Goal: Information Seeking & Learning: Learn about a topic

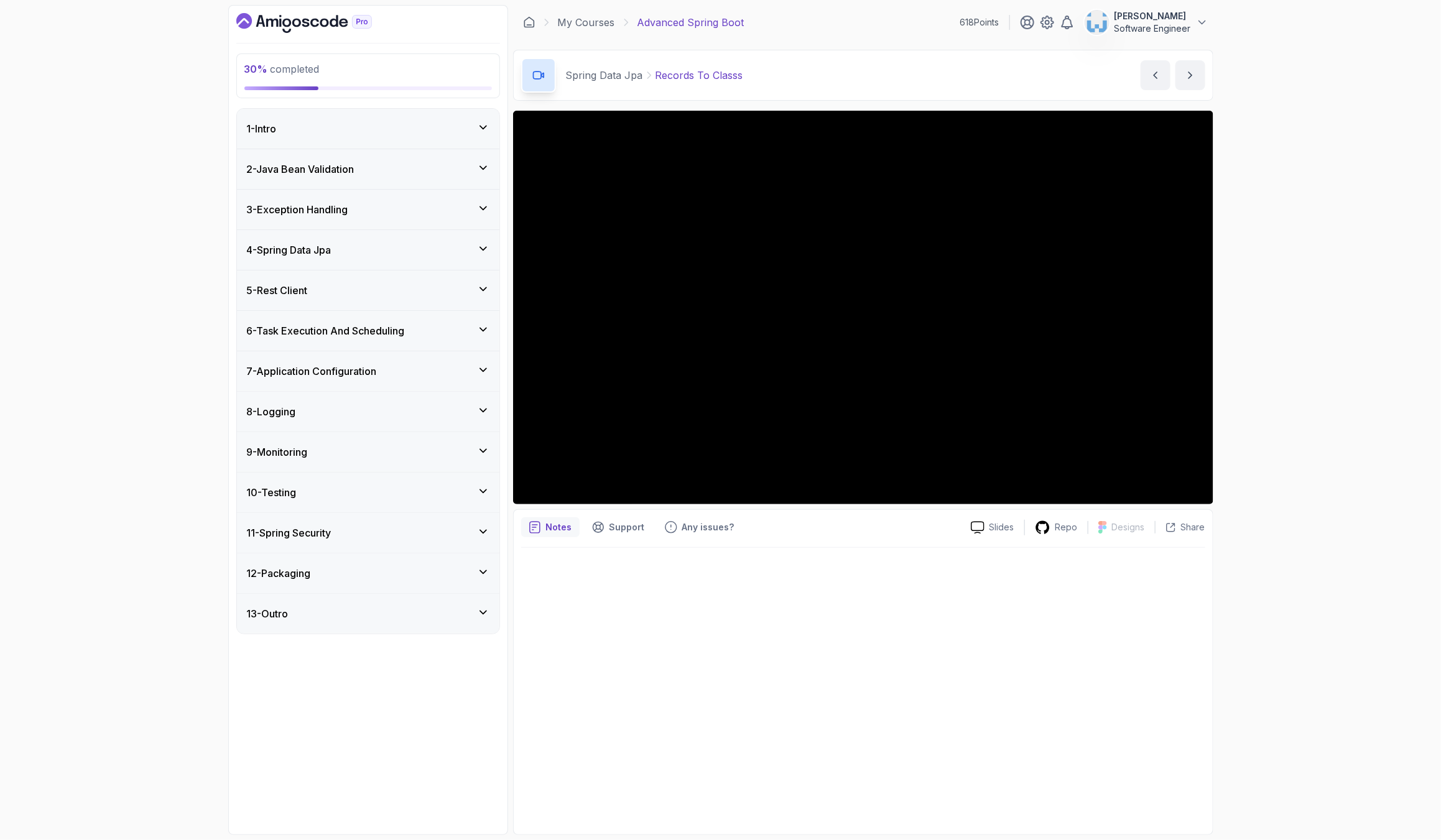
click at [482, 288] on icon at bounding box center [483, 288] width 12 height 12
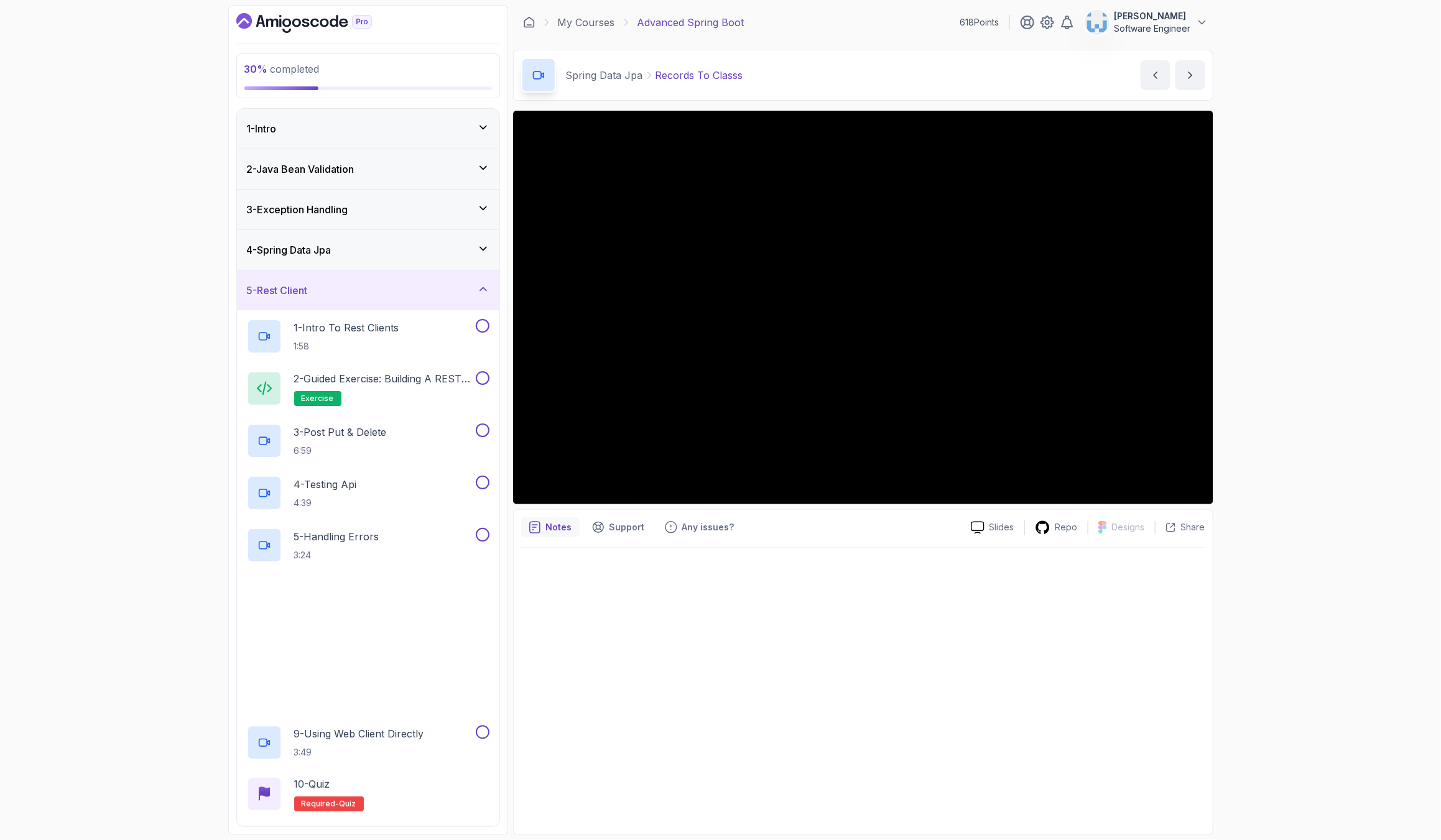
click at [482, 288] on icon at bounding box center [483, 288] width 12 height 12
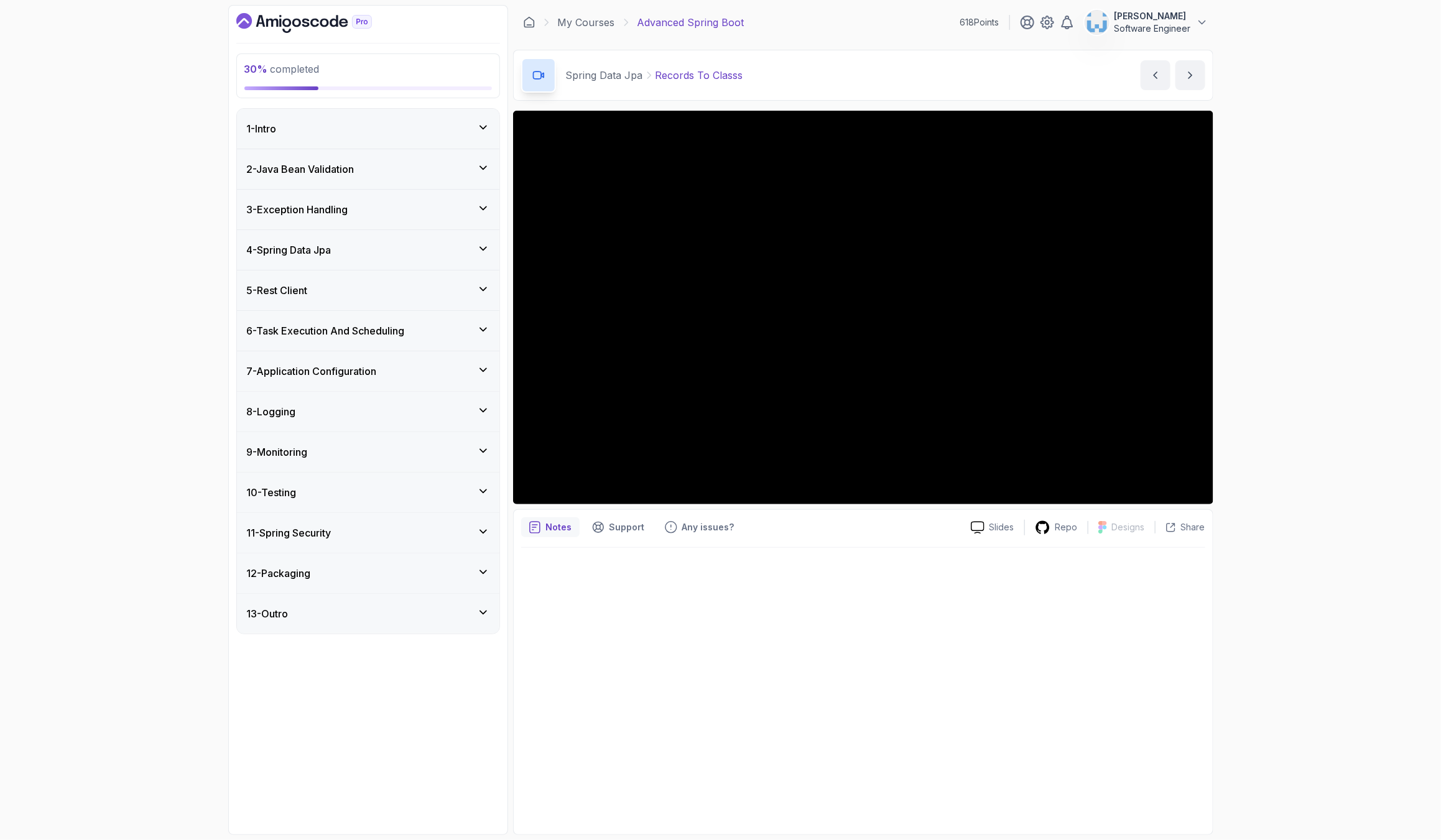
click at [474, 250] on div "4 - Spring Data Jpa" at bounding box center [368, 250] width 242 height 15
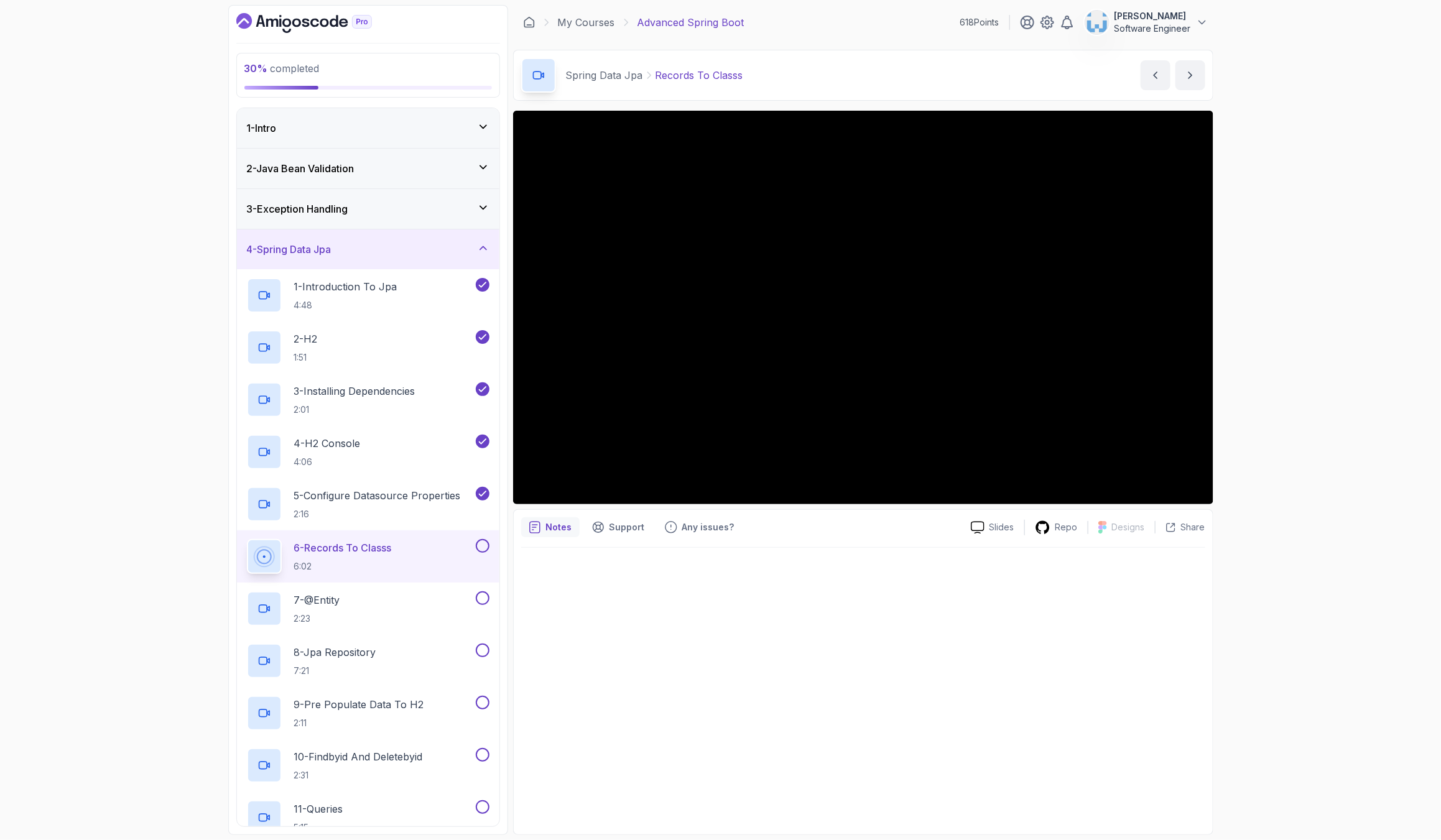
click at [412, 554] on div "6 - Records To Classs 6:02" at bounding box center [360, 556] width 226 height 35
click at [1327, 359] on div "30 % completed 1 - Intro 2 - Java Bean Validation 3 - Exception Handling 4 - Sp…" at bounding box center [720, 420] width 1441 height 840
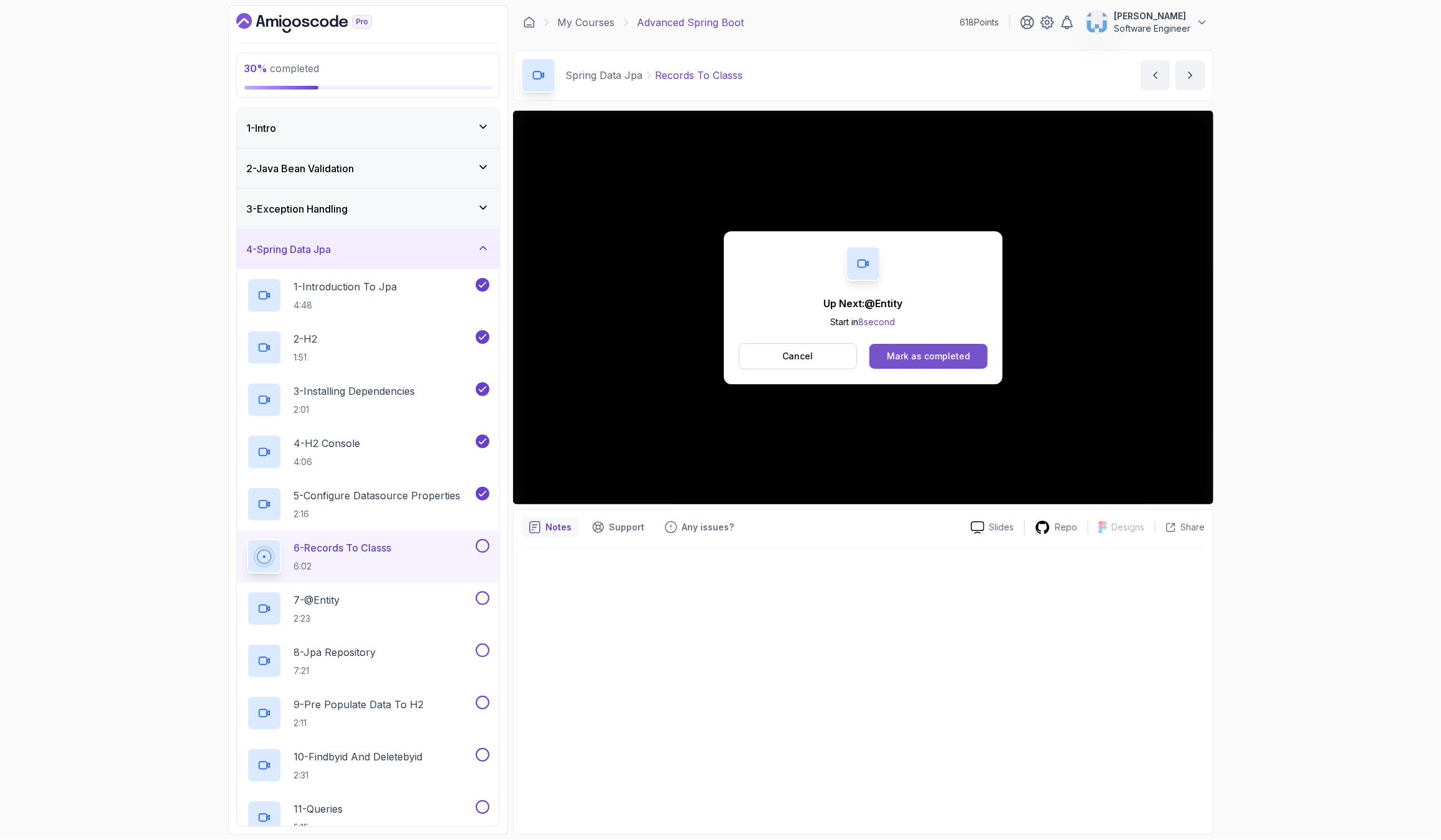
click at [934, 357] on div "Mark as completed" at bounding box center [929, 355] width 83 height 12
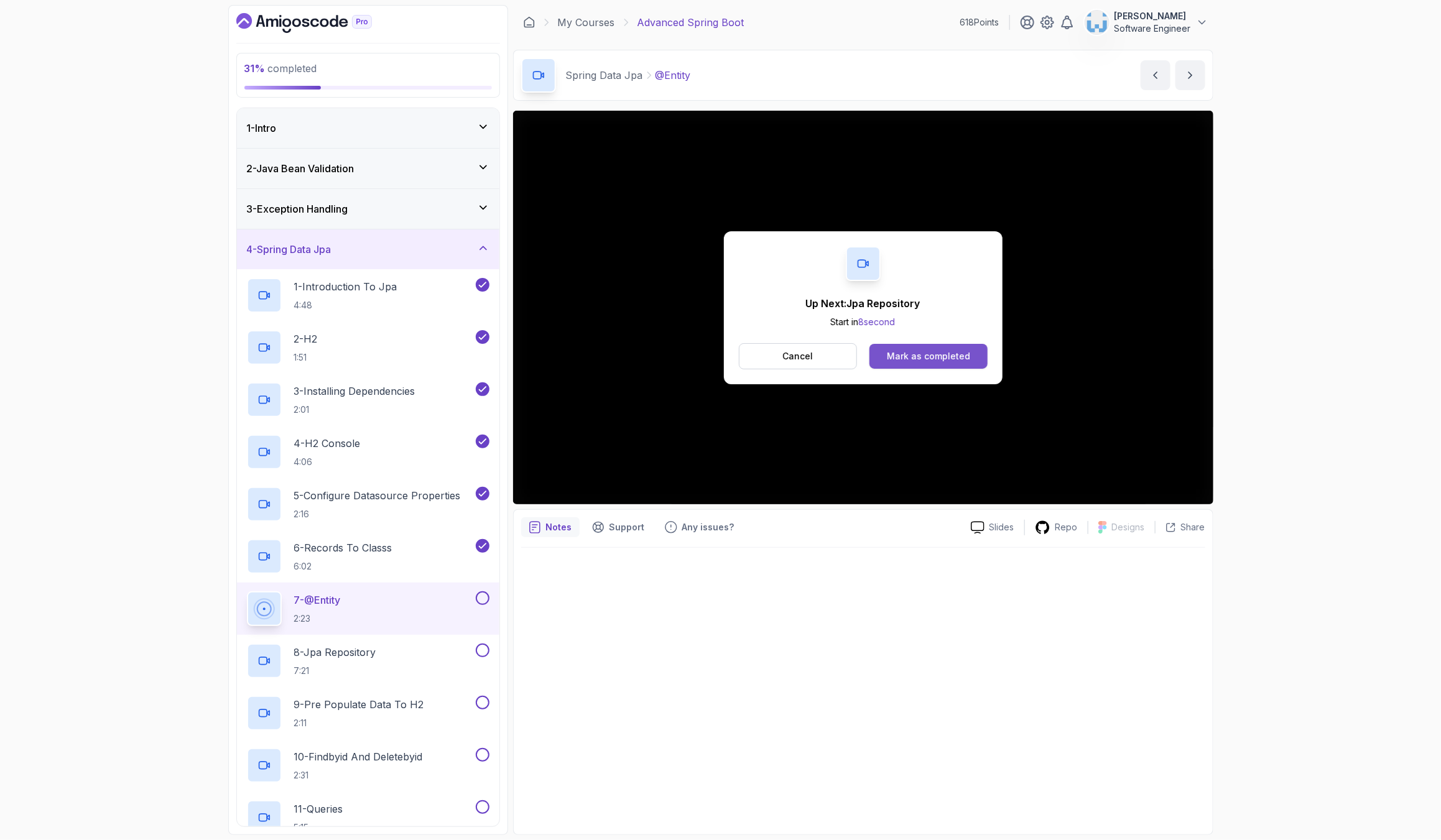
click at [934, 357] on div "Mark as completed" at bounding box center [929, 355] width 83 height 12
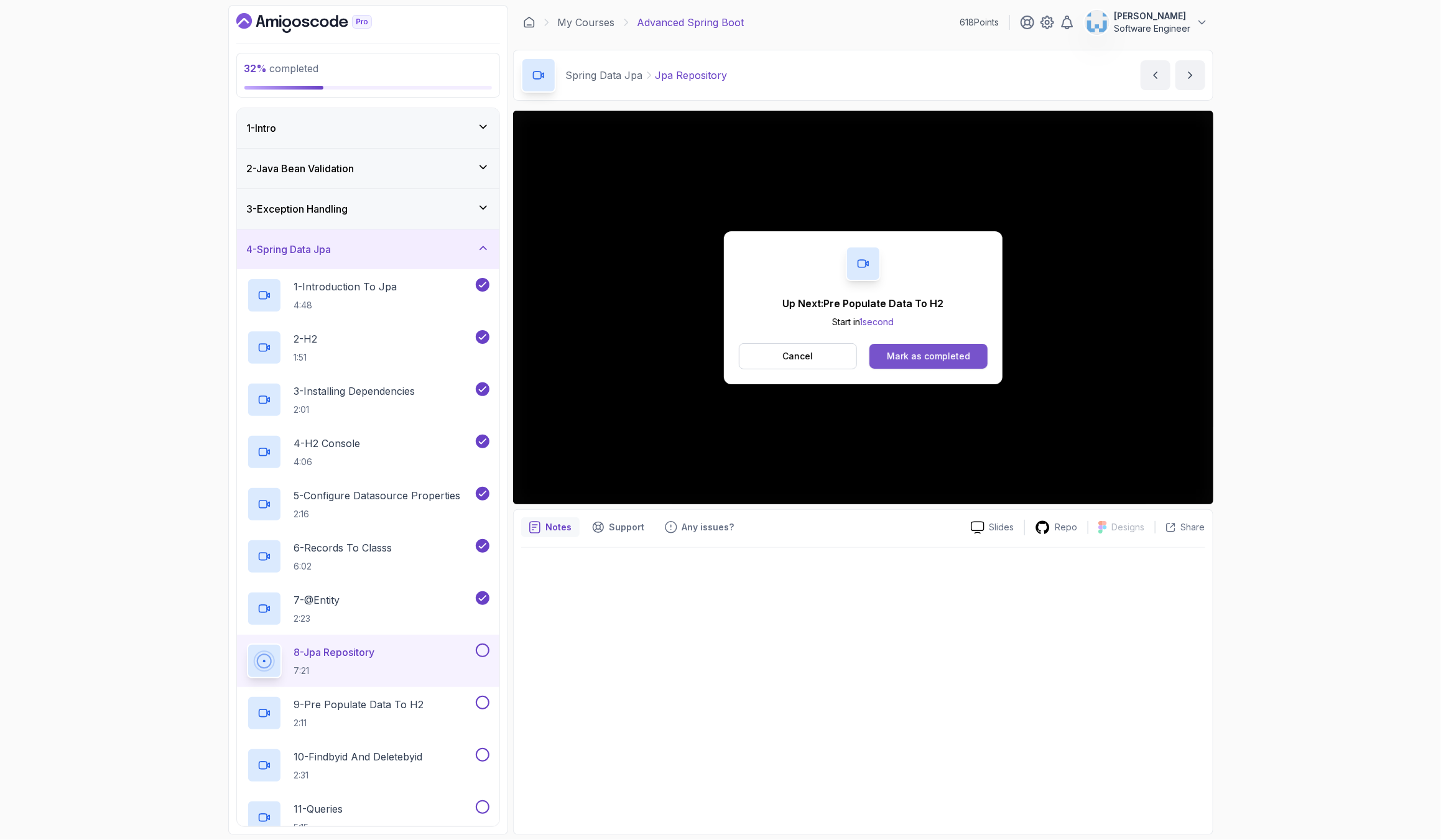
click at [918, 354] on div "Mark as completed" at bounding box center [929, 355] width 83 height 12
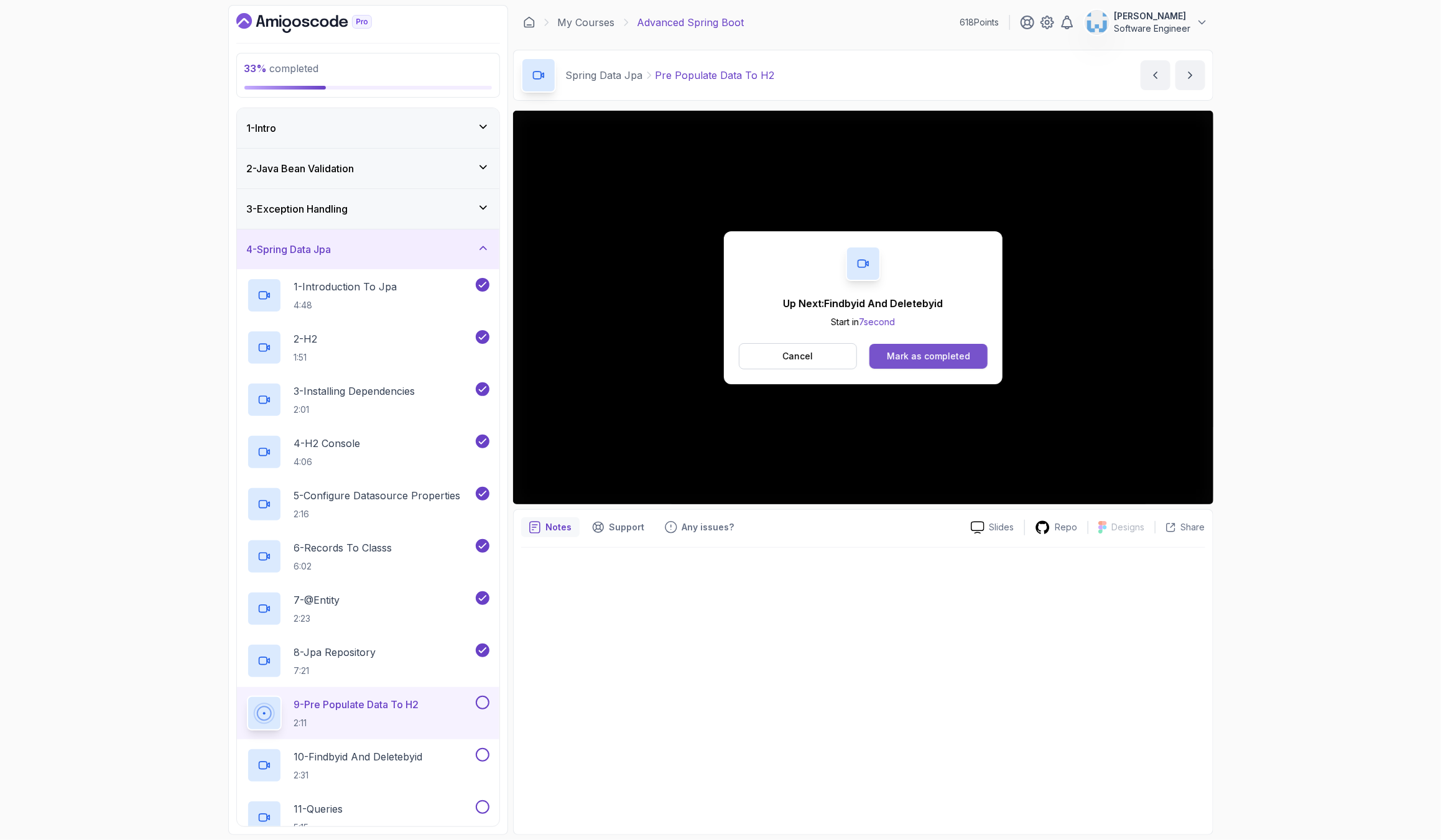
click at [918, 354] on div "Mark as completed" at bounding box center [929, 355] width 83 height 12
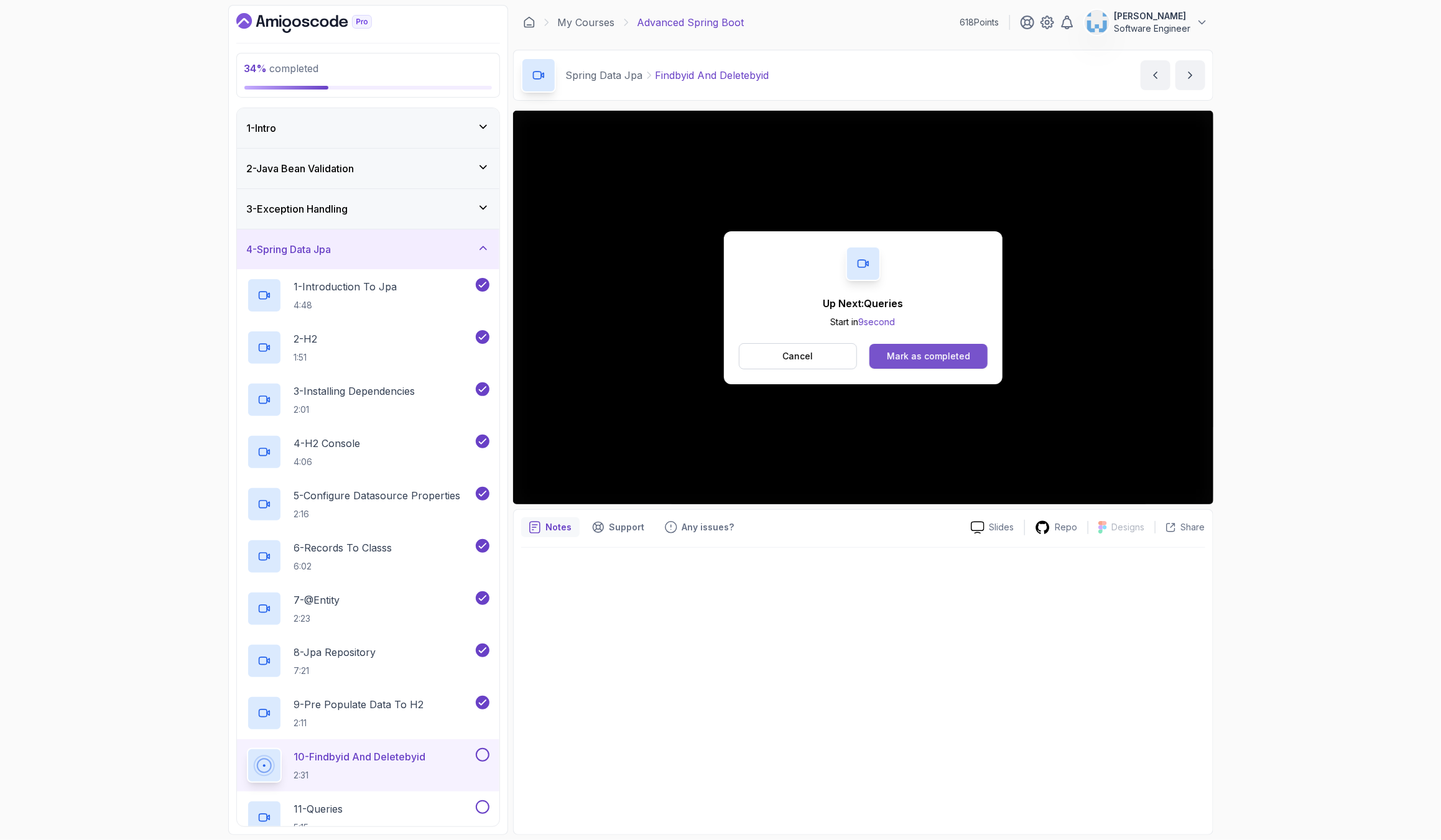
click at [891, 362] on div "Mark as completed" at bounding box center [929, 355] width 83 height 12
click at [925, 355] on div "Mark as completed" at bounding box center [929, 355] width 83 height 12
click at [904, 361] on div "Mark as completed" at bounding box center [929, 355] width 83 height 12
click at [935, 369] on button "Mark as completed" at bounding box center [928, 356] width 118 height 25
click at [924, 367] on button "Mark as completed" at bounding box center [928, 356] width 118 height 25
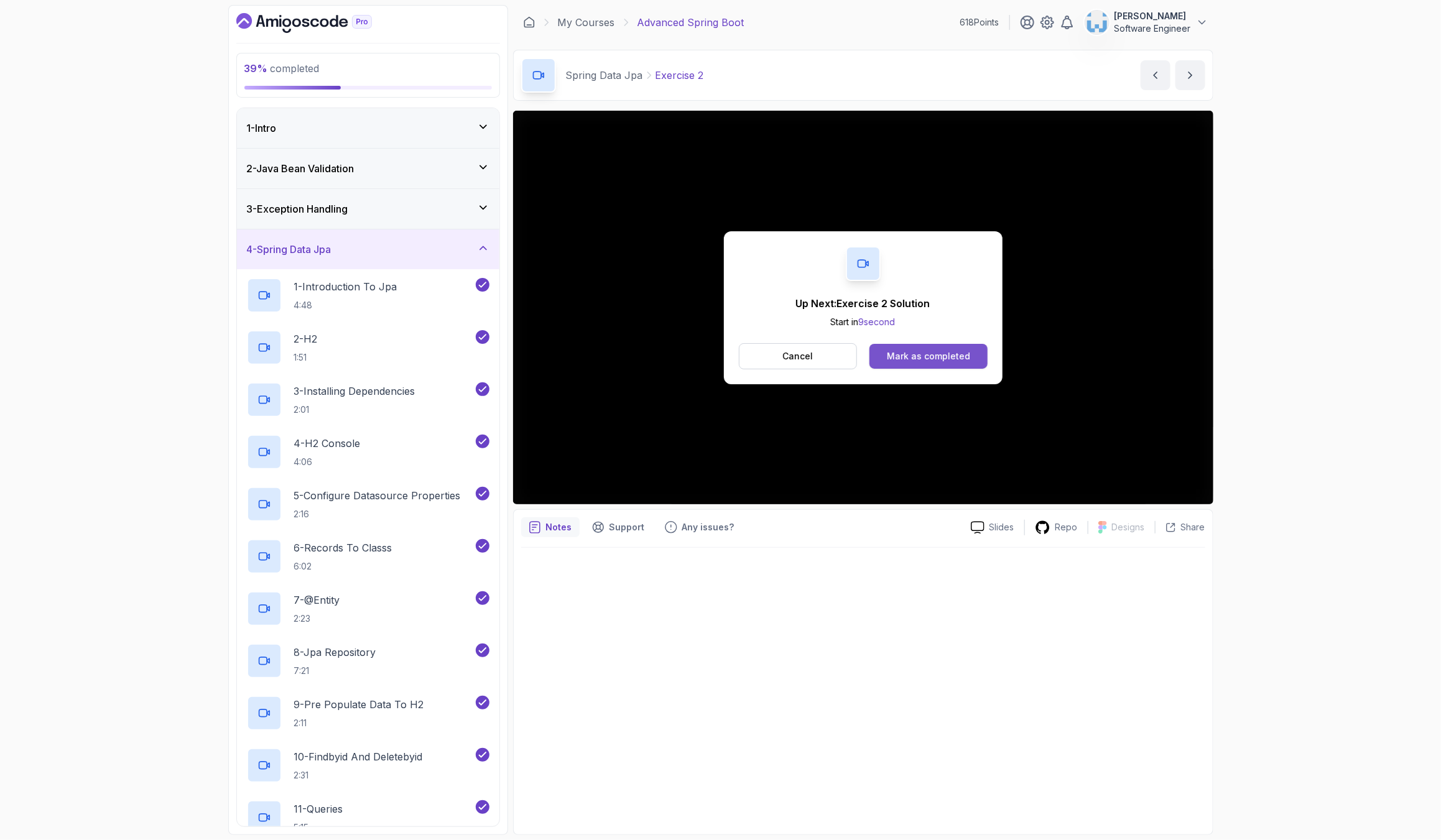
click at [924, 367] on button "Mark as completed" at bounding box center [928, 356] width 118 height 25
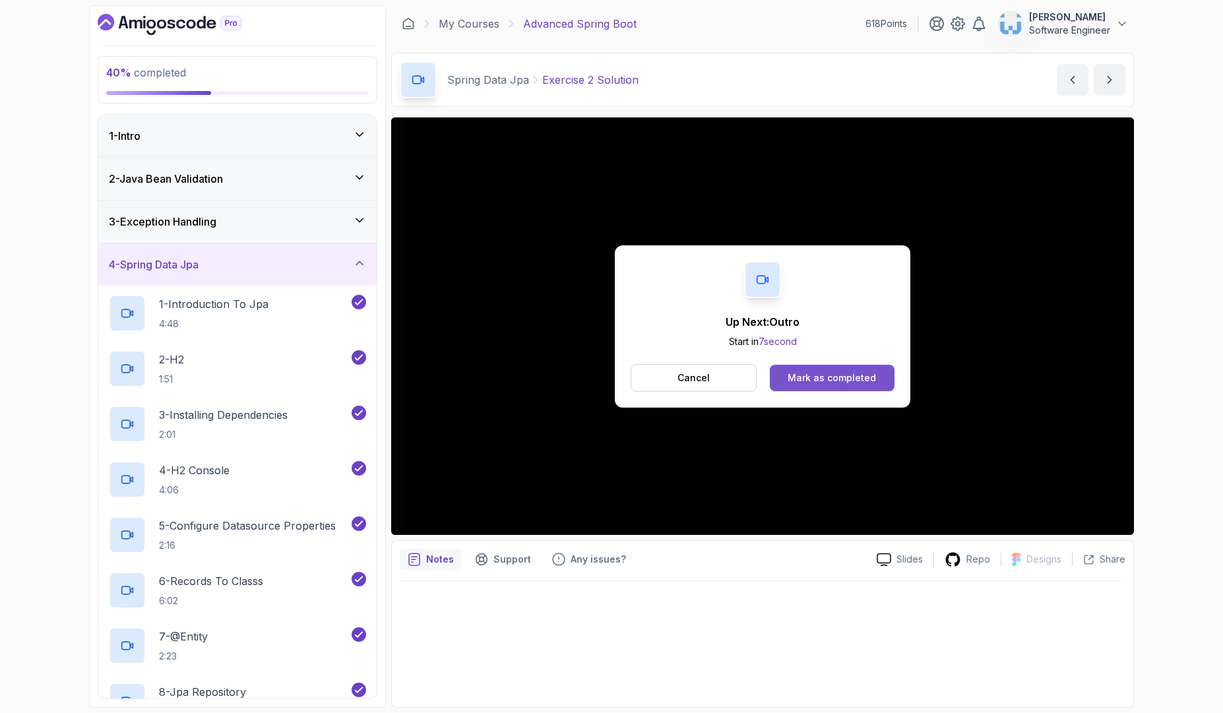
click at [841, 371] on div "Mark as completed" at bounding box center [832, 377] width 88 height 13
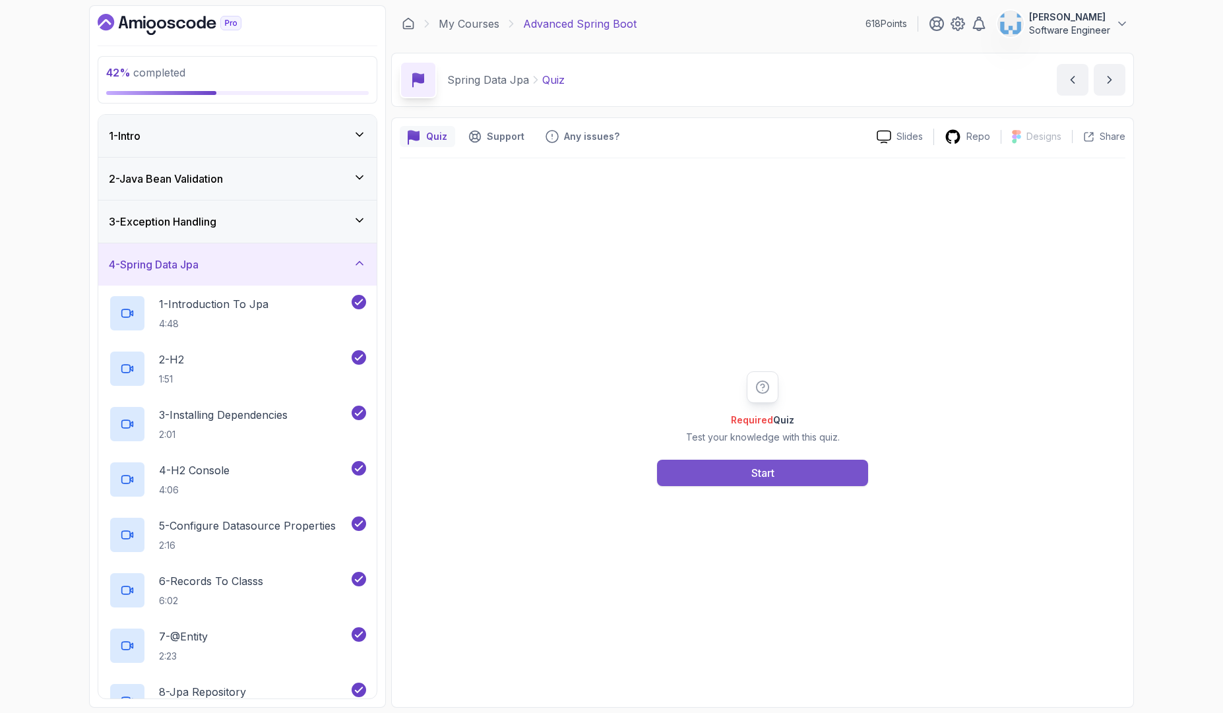
click at [773, 472] on div "Start" at bounding box center [762, 473] width 23 height 16
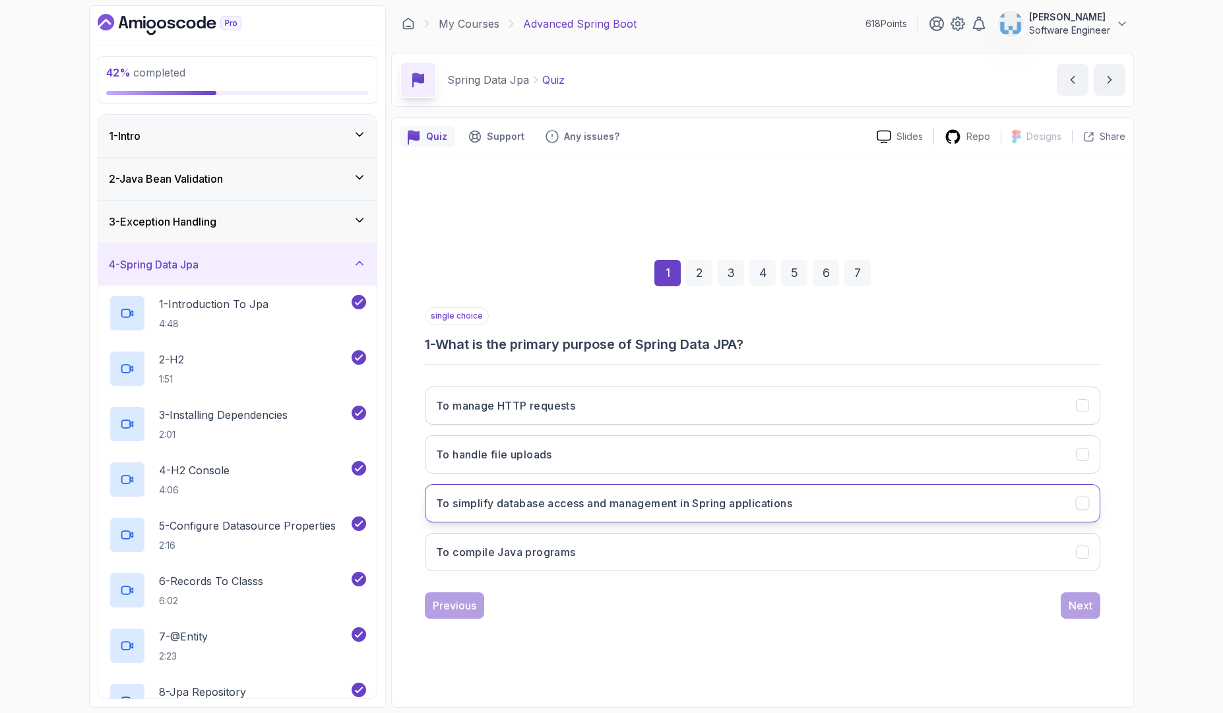
click at [720, 513] on button "To simplify database access and management in Spring applications" at bounding box center [763, 503] width 676 height 38
click at [1085, 611] on div "Next" at bounding box center [1081, 606] width 24 height 16
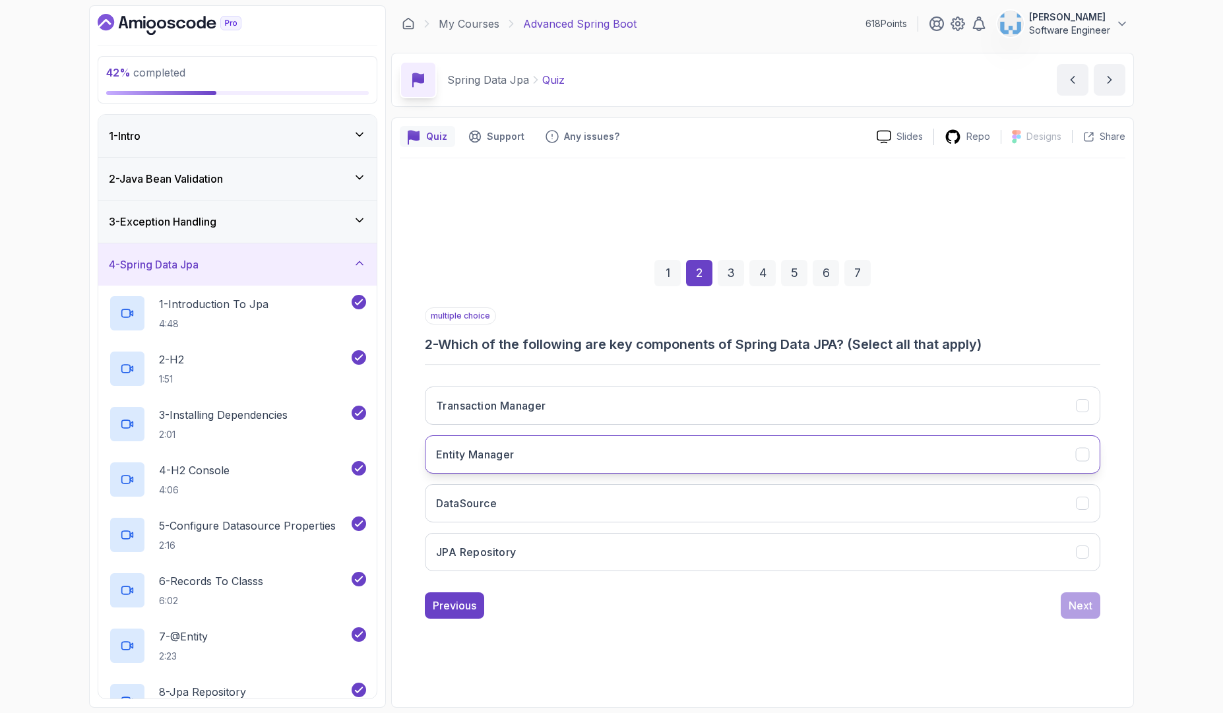
click at [898, 459] on button "Entity Manager" at bounding box center [763, 454] width 676 height 38
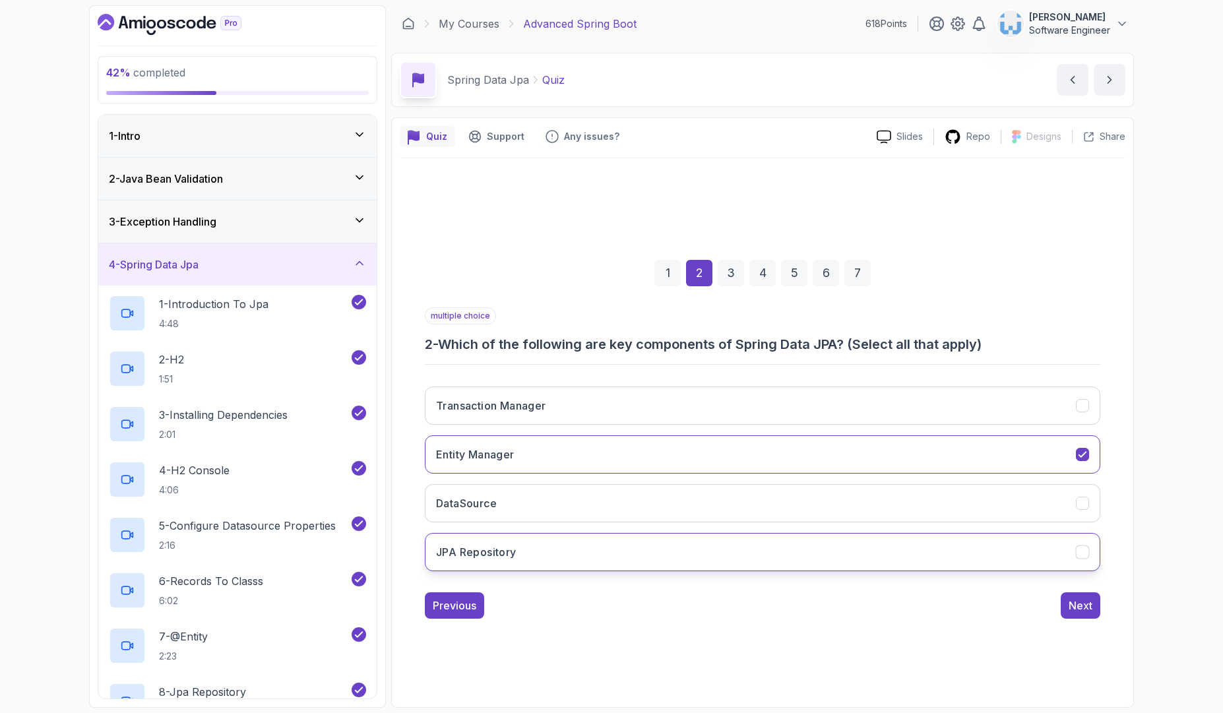
click at [821, 559] on button "JPA Repository" at bounding box center [763, 552] width 676 height 38
click at [815, 501] on button "DataSource" at bounding box center [763, 503] width 676 height 38
click at [1076, 595] on button "Next" at bounding box center [1081, 605] width 40 height 26
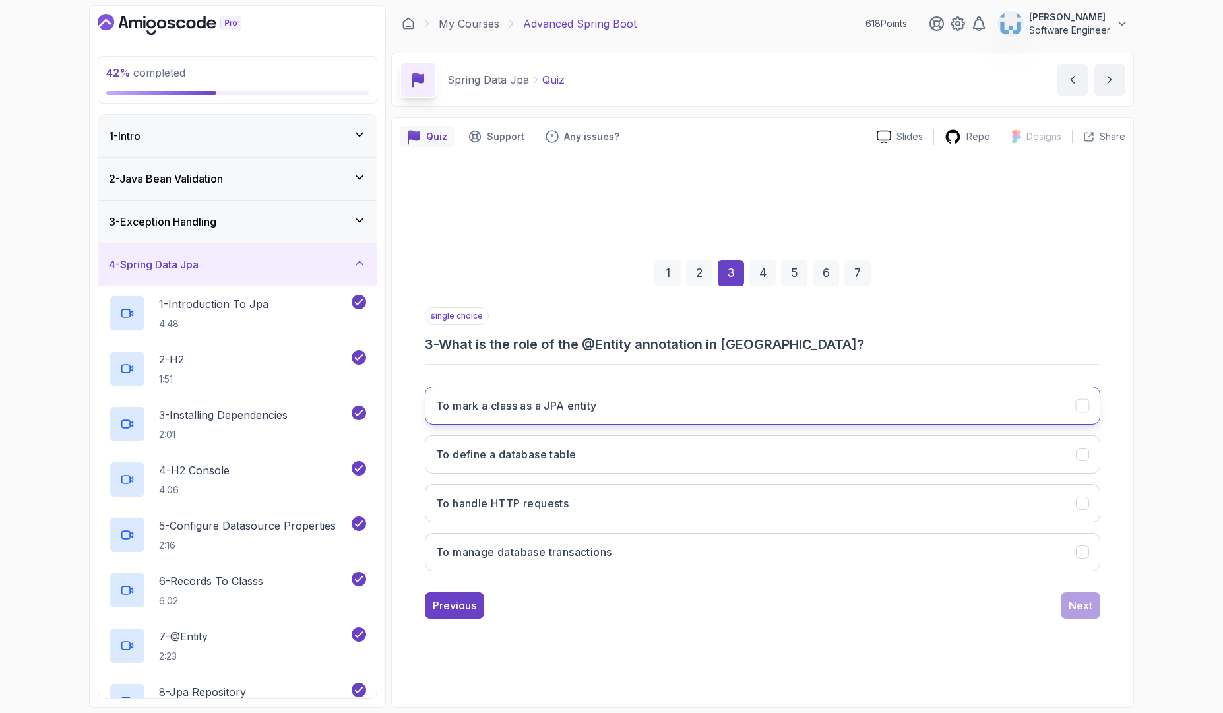
click at [604, 406] on button "To mark a class as a JPA entity" at bounding box center [763, 406] width 676 height 38
click at [721, 461] on button "To define a database table" at bounding box center [763, 454] width 676 height 38
click at [716, 405] on button "To mark a class as a JPA entity" at bounding box center [763, 406] width 676 height 38
click at [1077, 612] on div "Next" at bounding box center [1081, 606] width 24 height 16
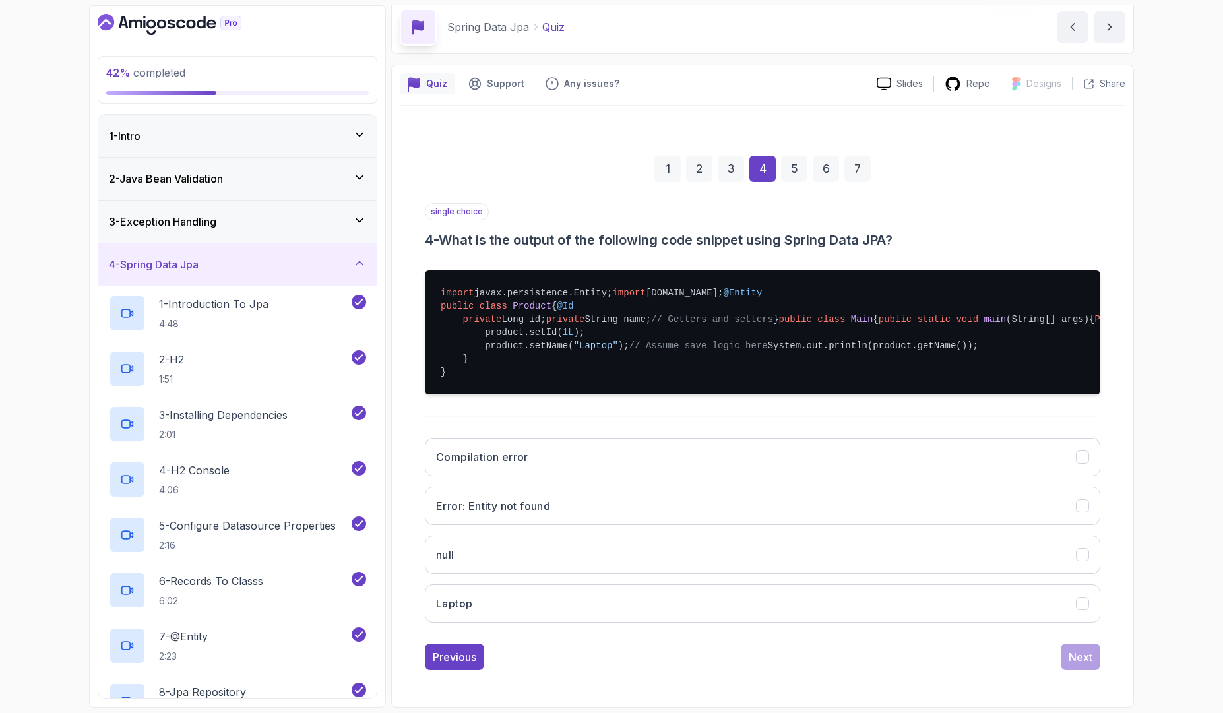
scroll to position [237, 0]
click at [859, 493] on button "Error: Entity not found" at bounding box center [763, 506] width 676 height 38
click at [1077, 660] on div "Next" at bounding box center [1081, 657] width 24 height 16
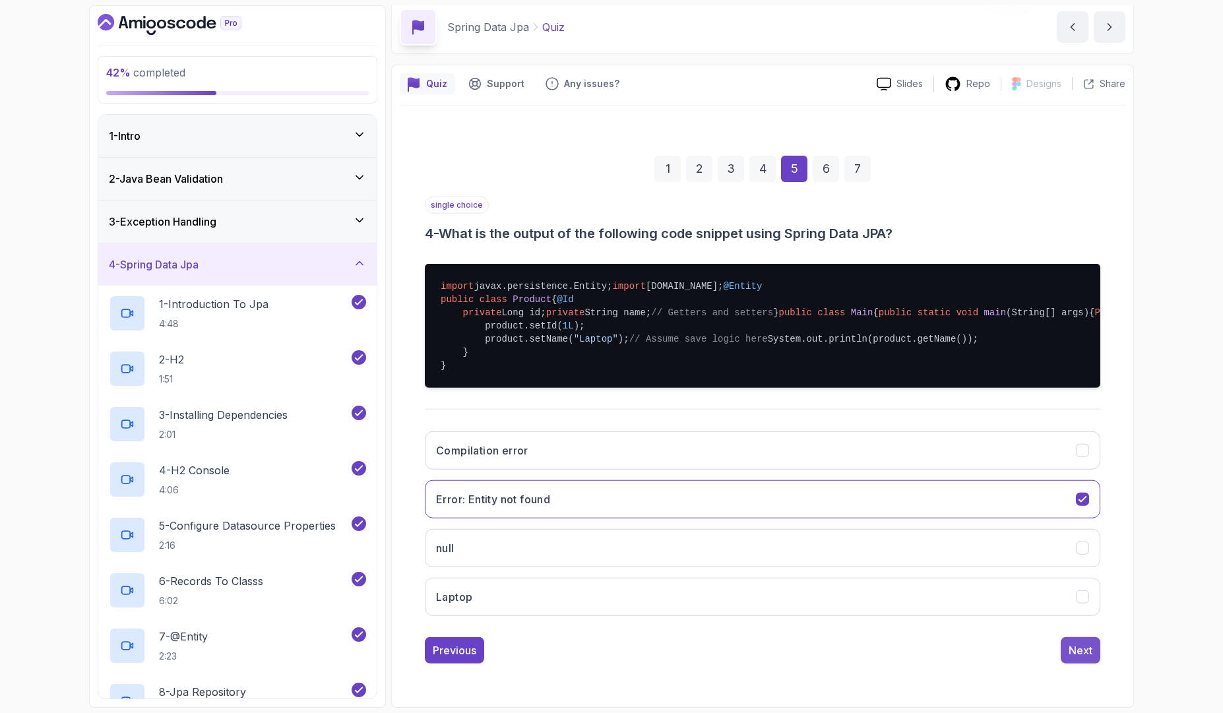
scroll to position [0, 0]
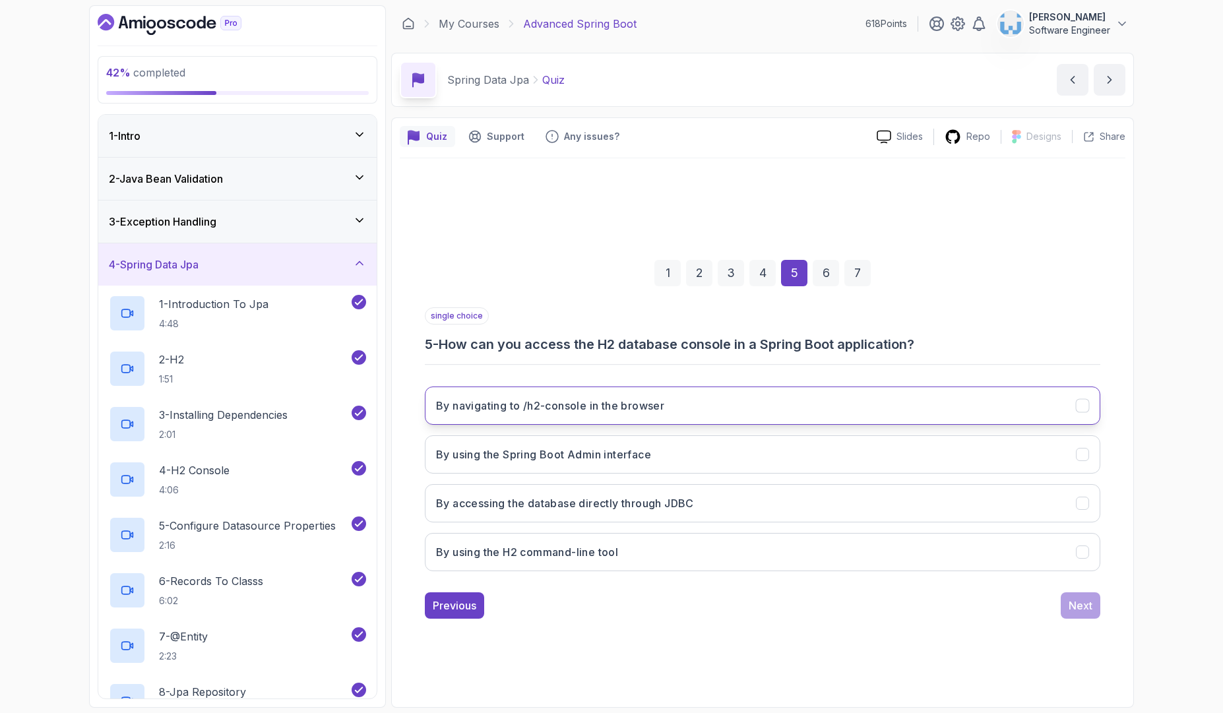
click at [717, 399] on button "By navigating to /h2-console in the browser" at bounding box center [763, 406] width 676 height 38
click at [1084, 604] on div "Next" at bounding box center [1081, 606] width 24 height 16
click at [672, 391] on button "Supports various database vendors" at bounding box center [763, 406] width 676 height 38
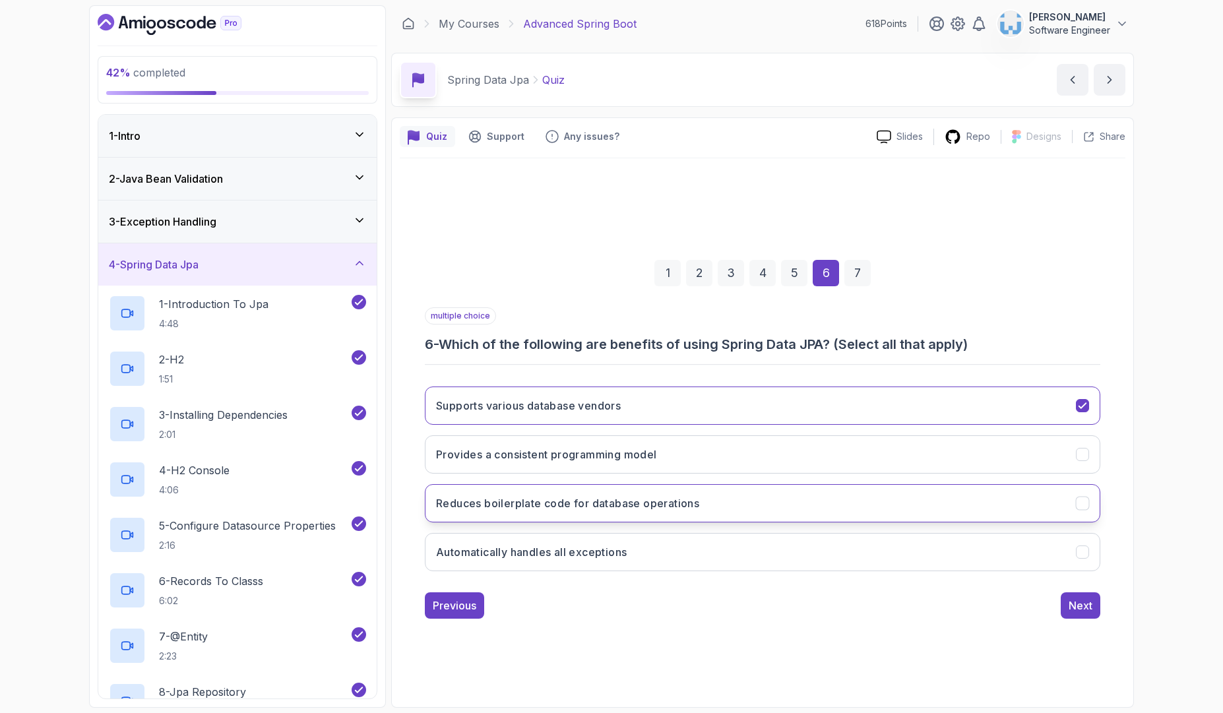
click at [676, 499] on h3 "Reduces boilerplate code for database operations" at bounding box center [567, 503] width 263 height 16
click at [1077, 592] on button "Next" at bounding box center [1081, 605] width 40 height 26
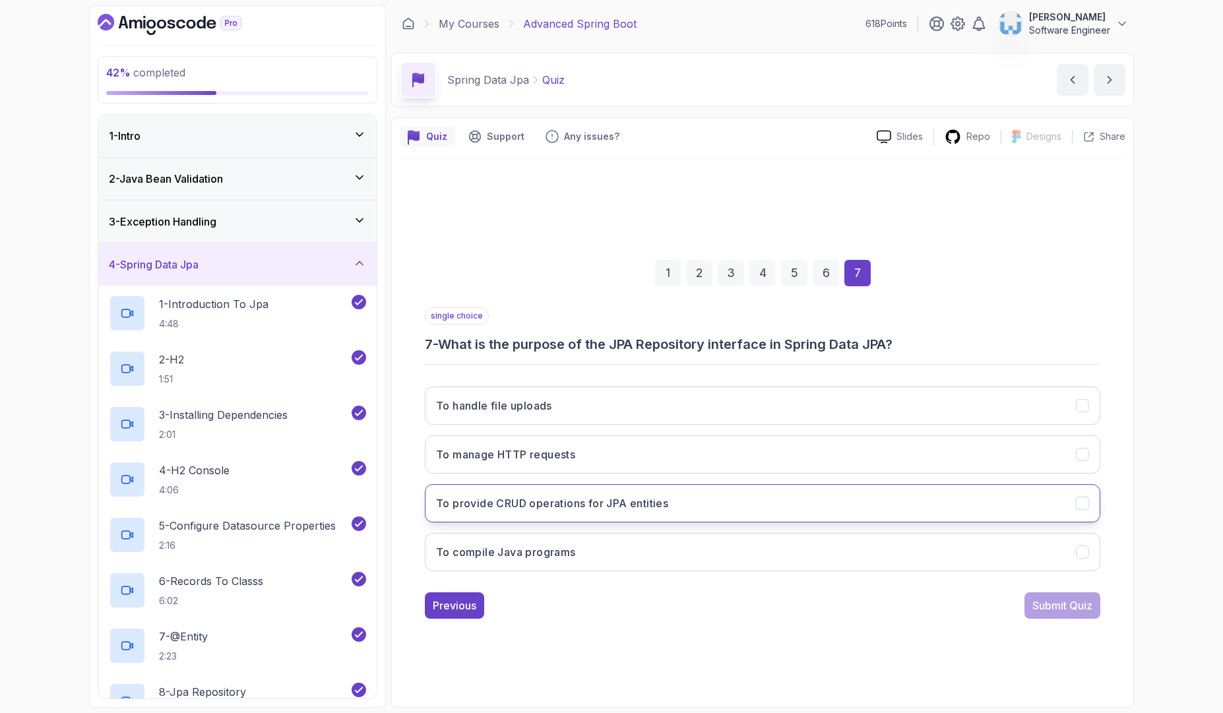
click at [692, 503] on button "To provide CRUD operations for JPA entities" at bounding box center [763, 503] width 676 height 38
click at [1057, 606] on div "Submit Quiz" at bounding box center [1062, 606] width 60 height 16
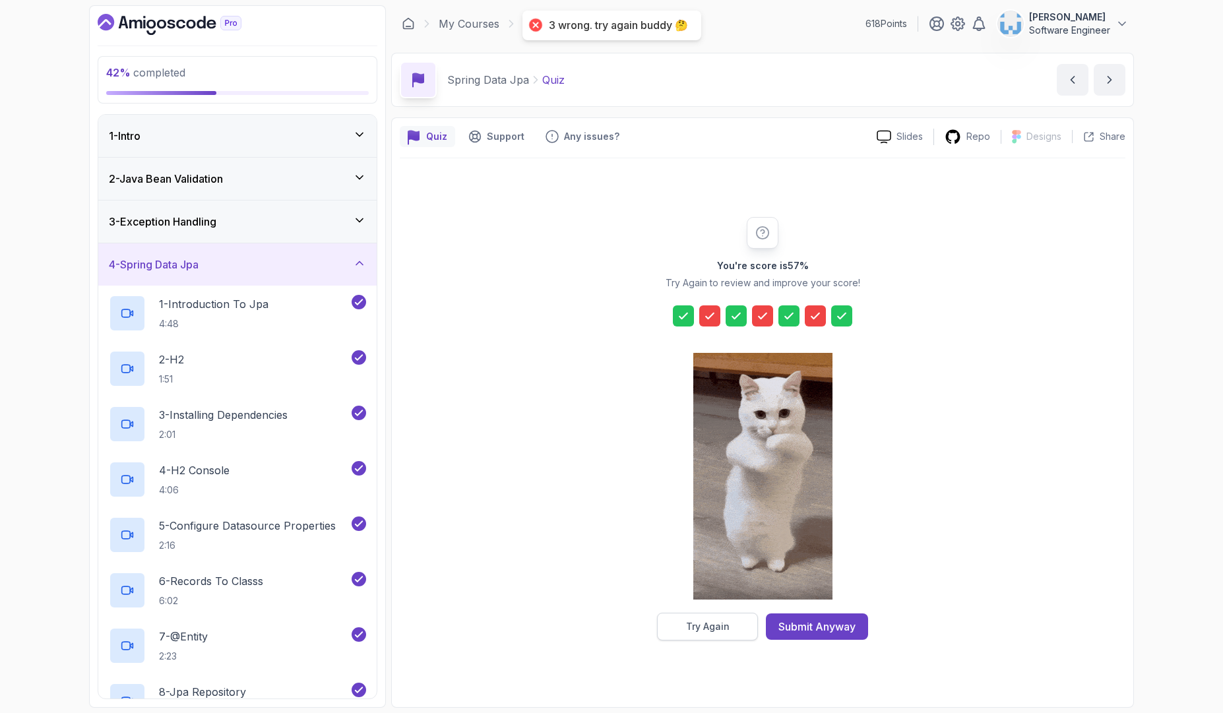
click at [714, 623] on div "Try Again" at bounding box center [708, 626] width 44 height 13
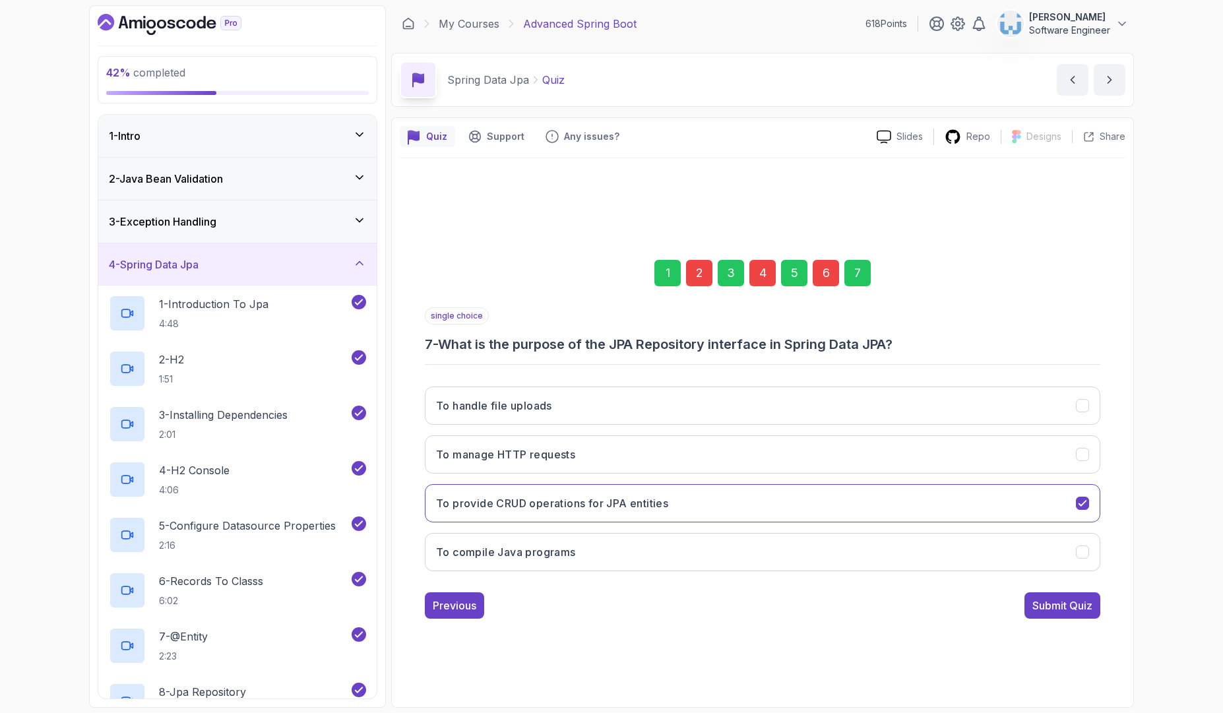
click at [695, 276] on div "2" at bounding box center [699, 273] width 26 height 26
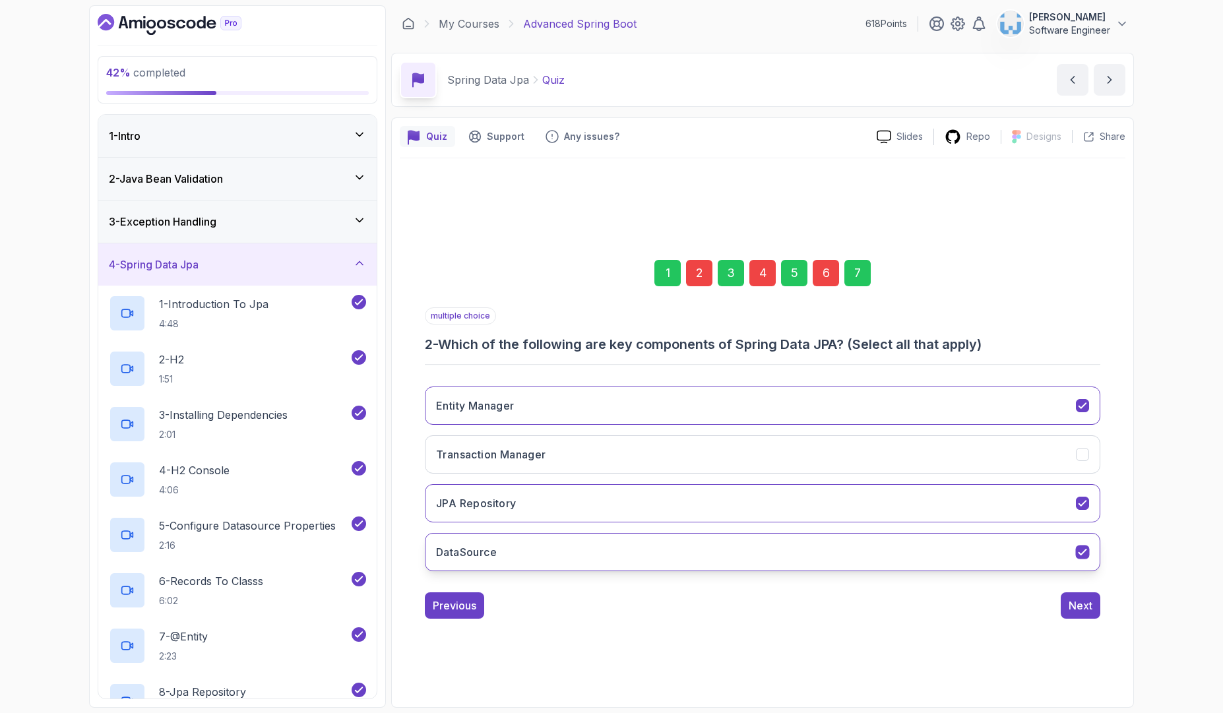
click at [723, 557] on button "DataSource" at bounding box center [763, 552] width 676 height 38
click at [762, 274] on div "4" at bounding box center [762, 273] width 26 height 26
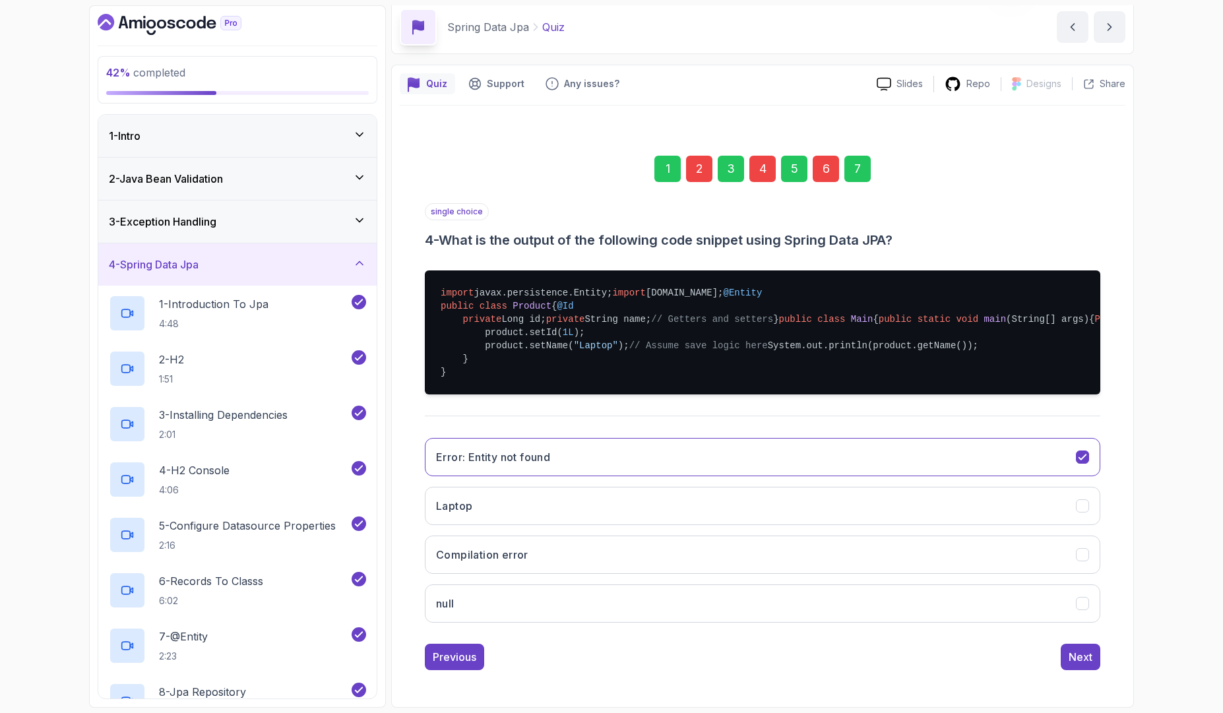
scroll to position [237, 0]
click at [609, 617] on button "null" at bounding box center [763, 603] width 676 height 38
click at [862, 525] on button "Laptop" at bounding box center [763, 506] width 676 height 38
click at [827, 156] on div "6" at bounding box center [826, 169] width 26 height 26
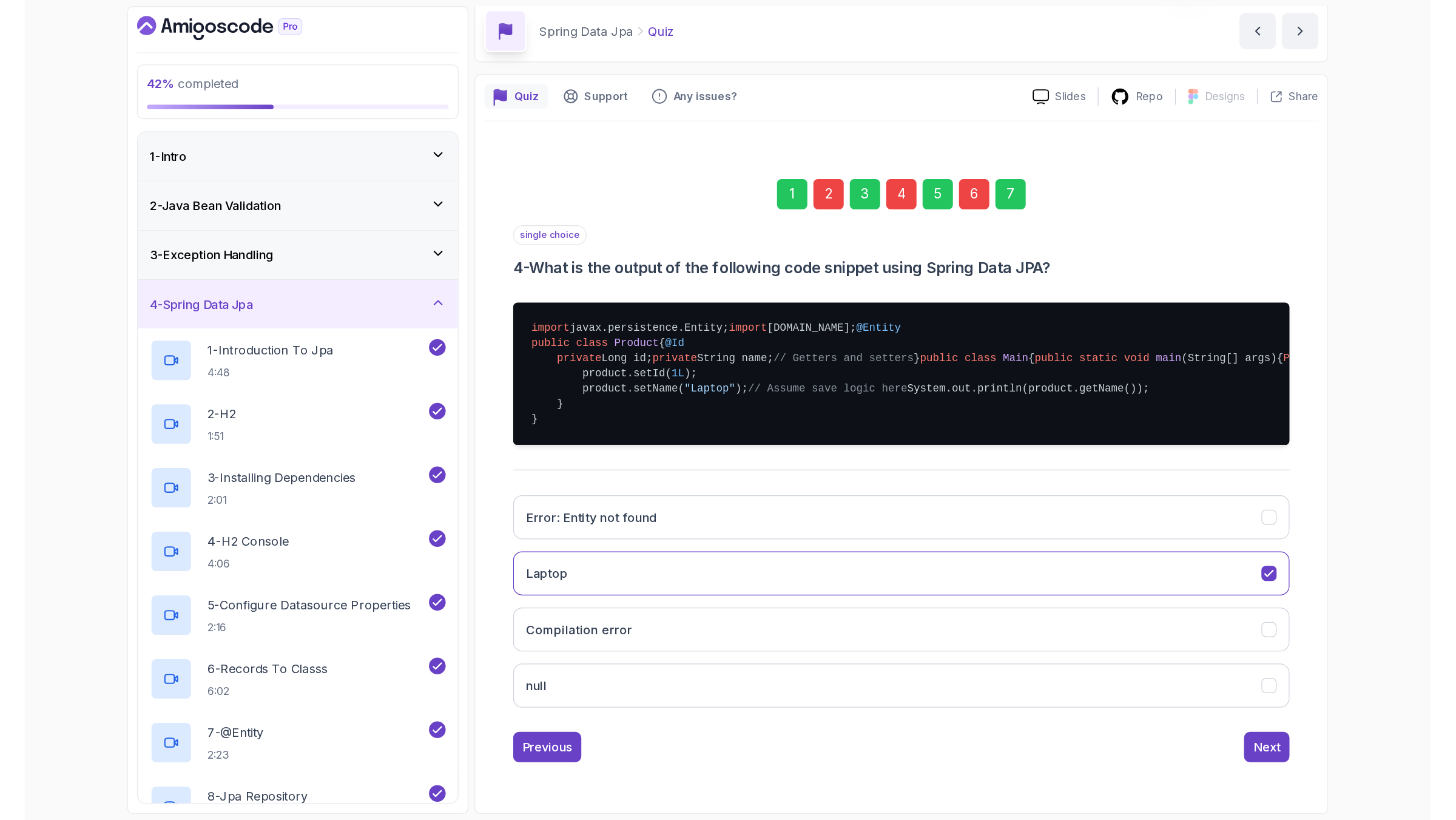
scroll to position [0, 0]
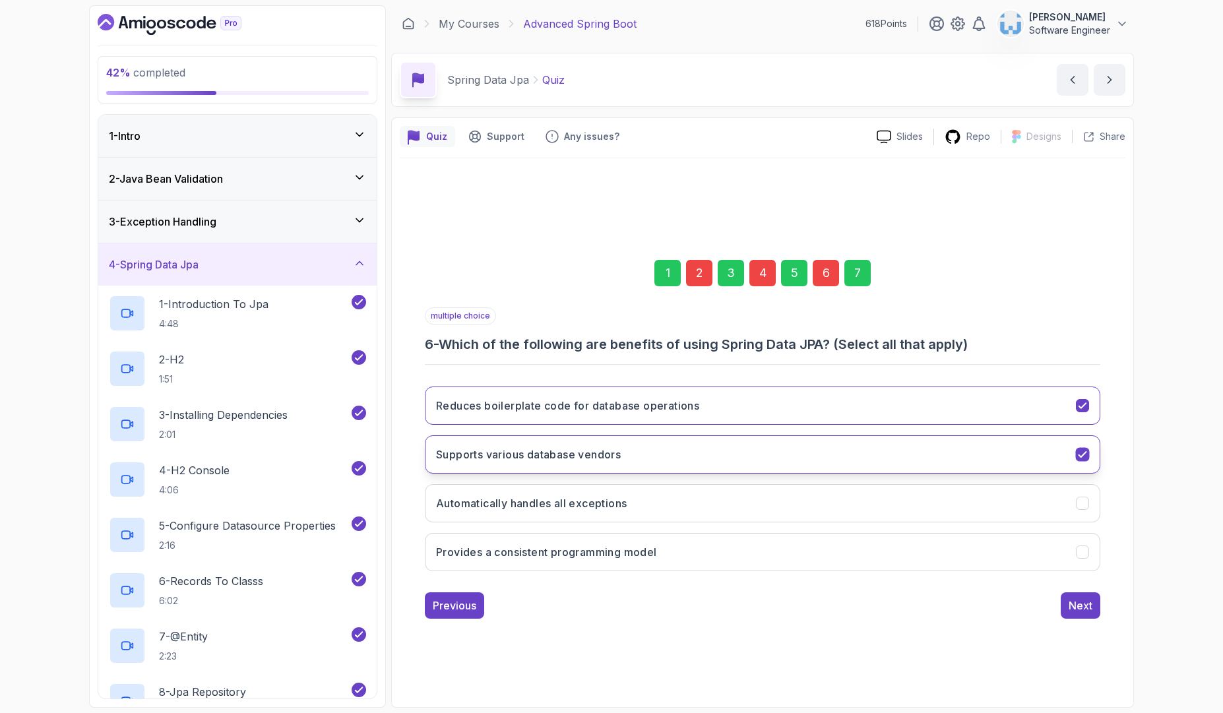
click at [747, 443] on button "Supports various database vendors" at bounding box center [763, 454] width 676 height 38
click at [1071, 598] on div "Next" at bounding box center [1081, 606] width 24 height 16
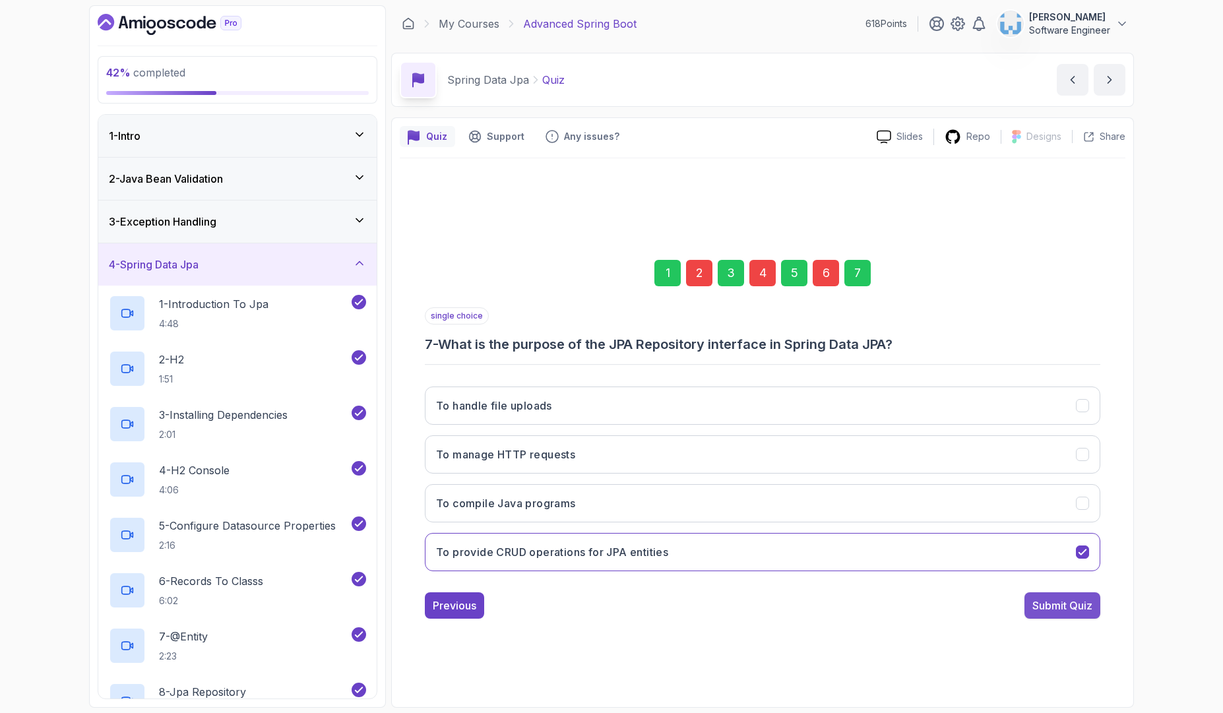
click at [1057, 604] on div "Submit Quiz" at bounding box center [1062, 606] width 60 height 16
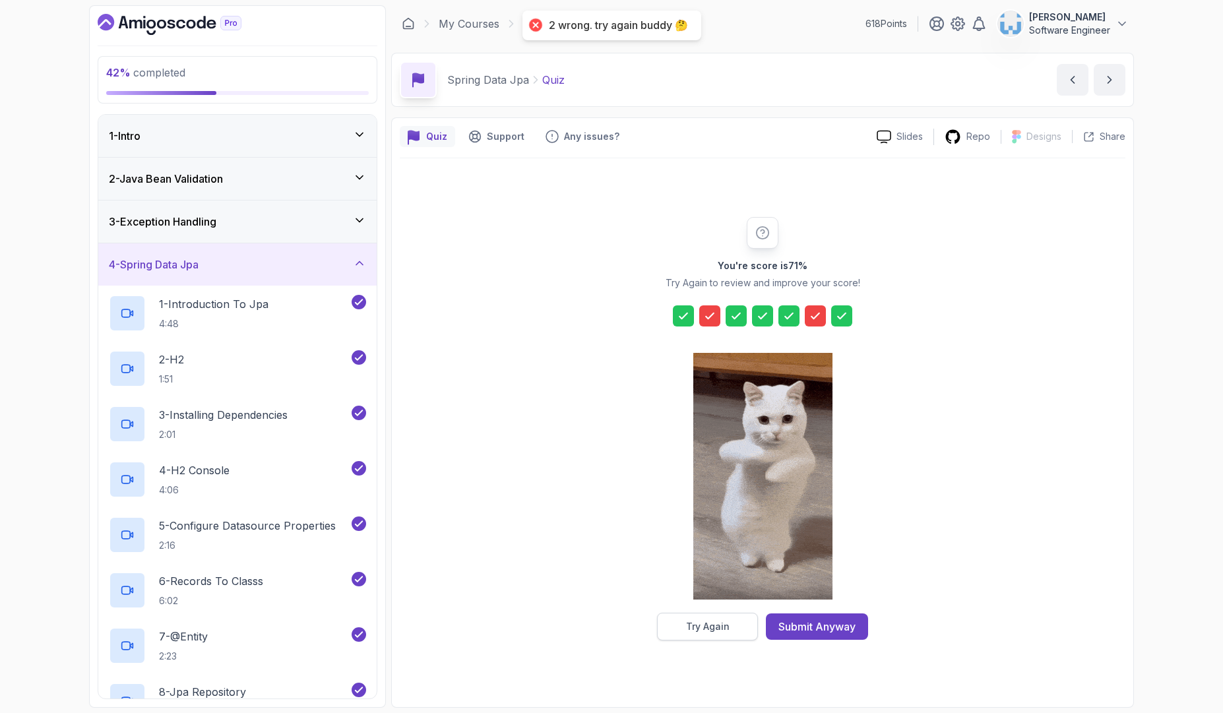
click at [732, 631] on button "Try Again" at bounding box center [707, 627] width 101 height 28
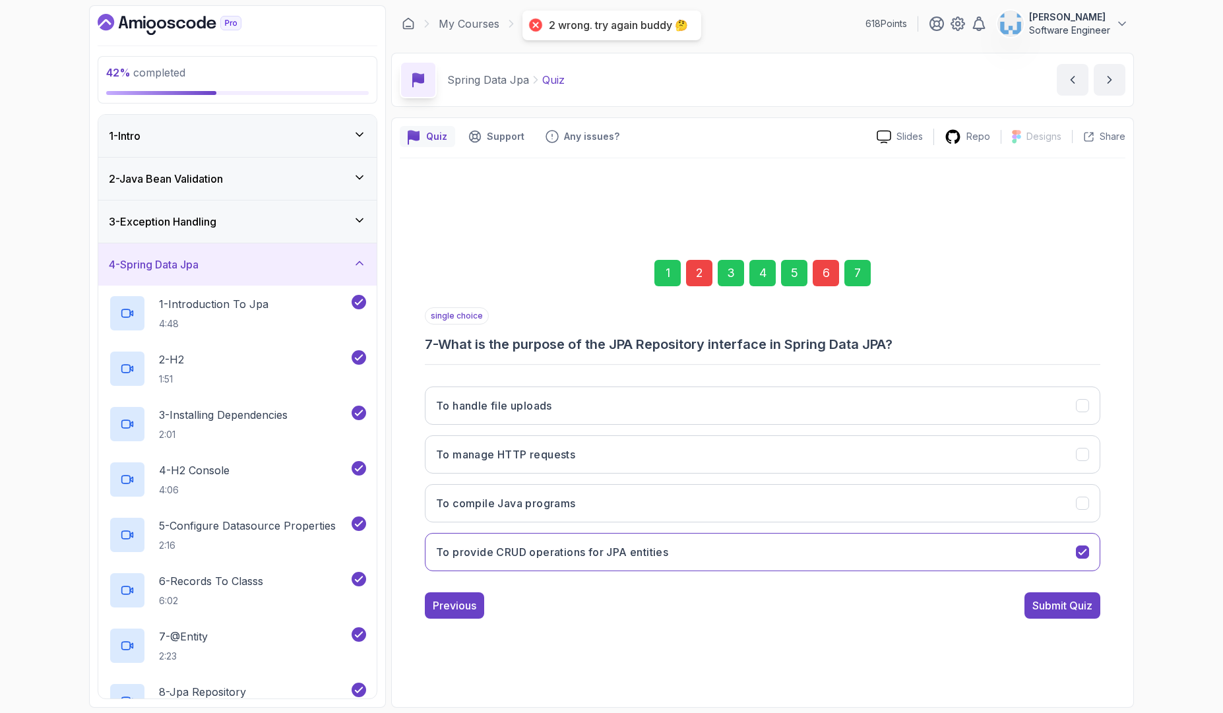
click at [760, 267] on div "4" at bounding box center [762, 273] width 26 height 26
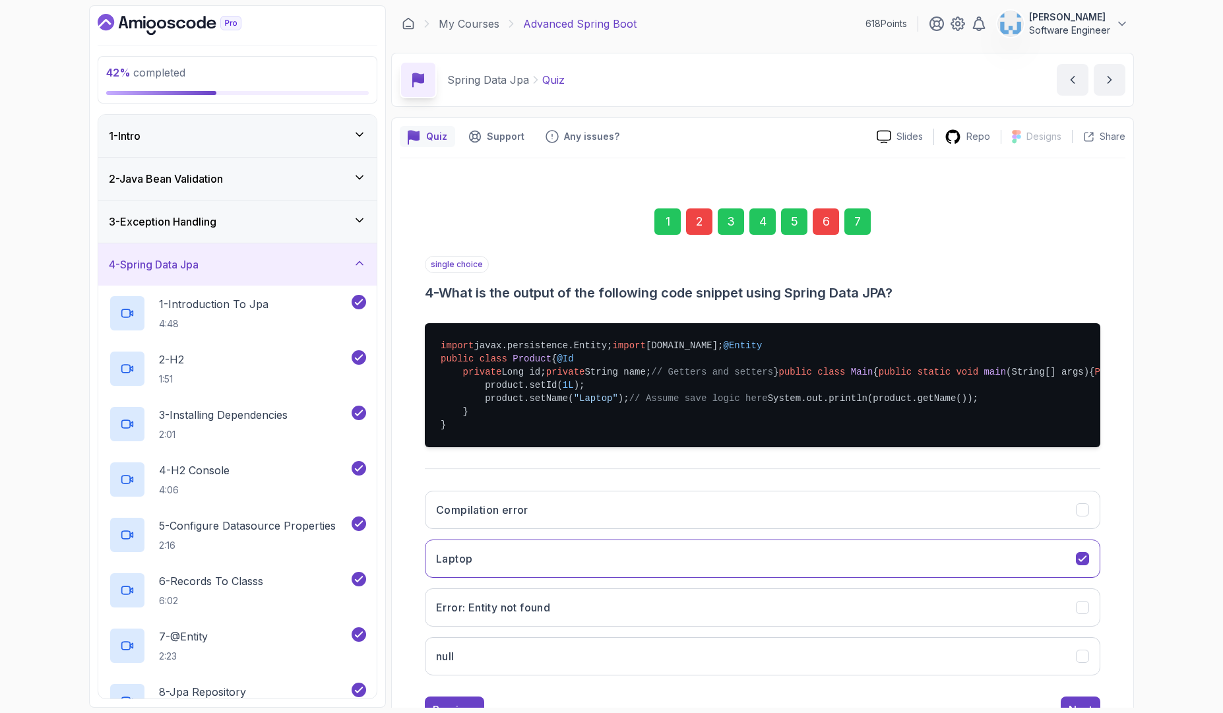
click at [698, 223] on div "2" at bounding box center [699, 221] width 26 height 26
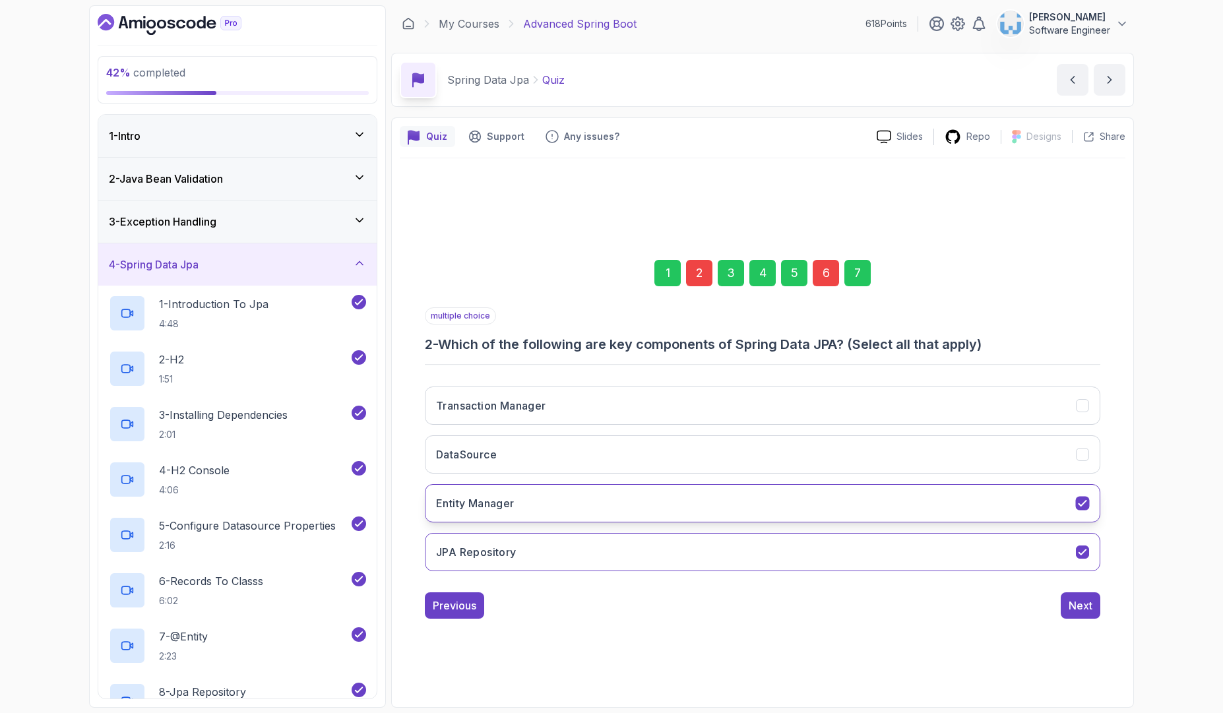
click at [795, 497] on button "Entity Manager" at bounding box center [763, 503] width 676 height 38
click at [838, 277] on div "6" at bounding box center [826, 273] width 26 height 26
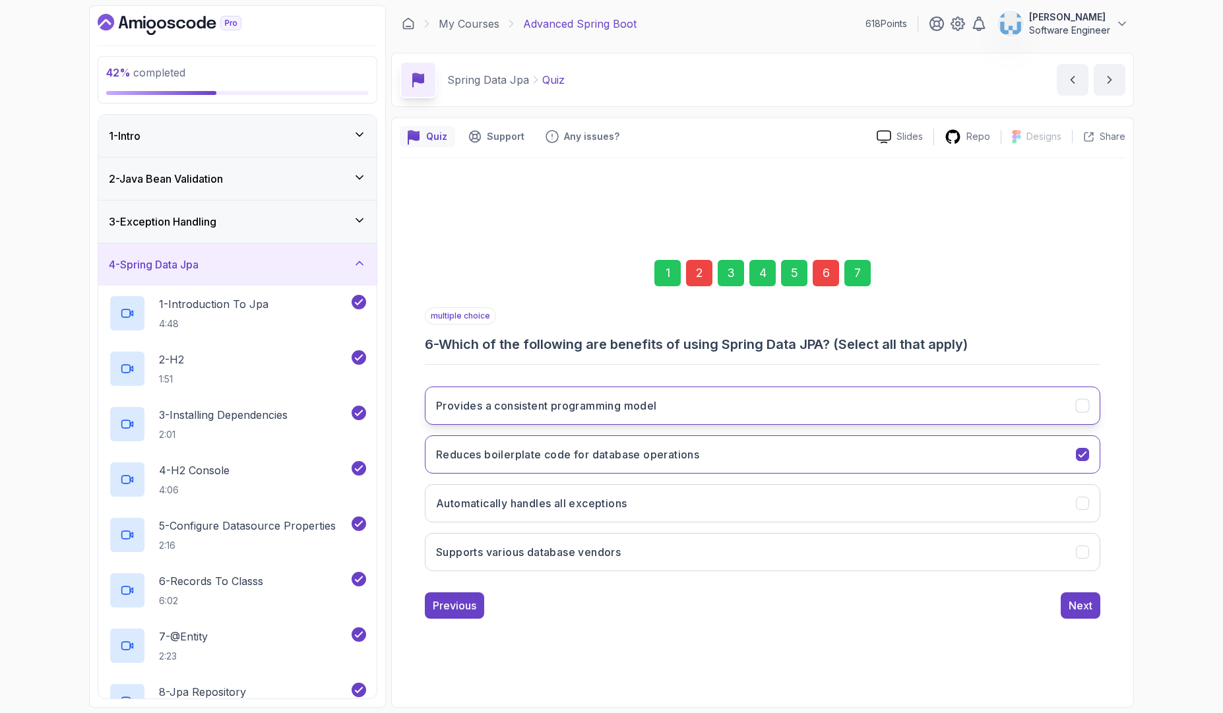
click at [673, 408] on button "Provides a consistent programming model" at bounding box center [763, 406] width 676 height 38
click at [1071, 606] on div "Next" at bounding box center [1081, 606] width 24 height 16
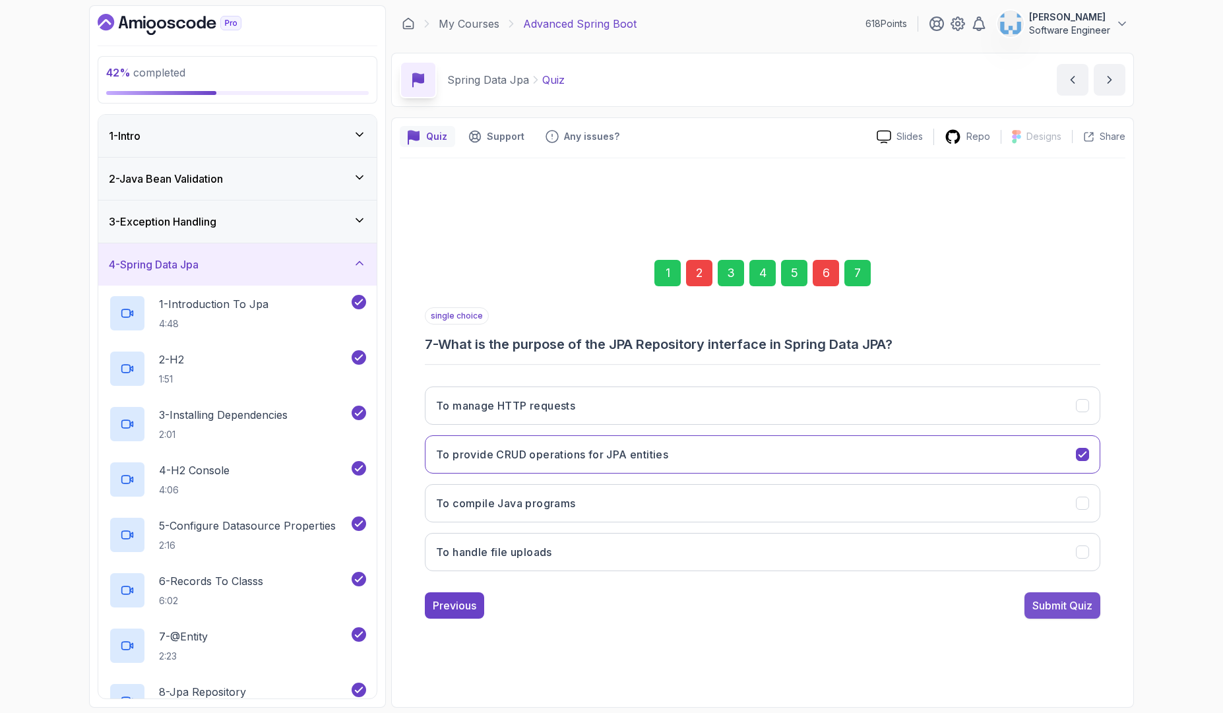
click at [1071, 606] on div "Submit Quiz" at bounding box center [1062, 606] width 60 height 16
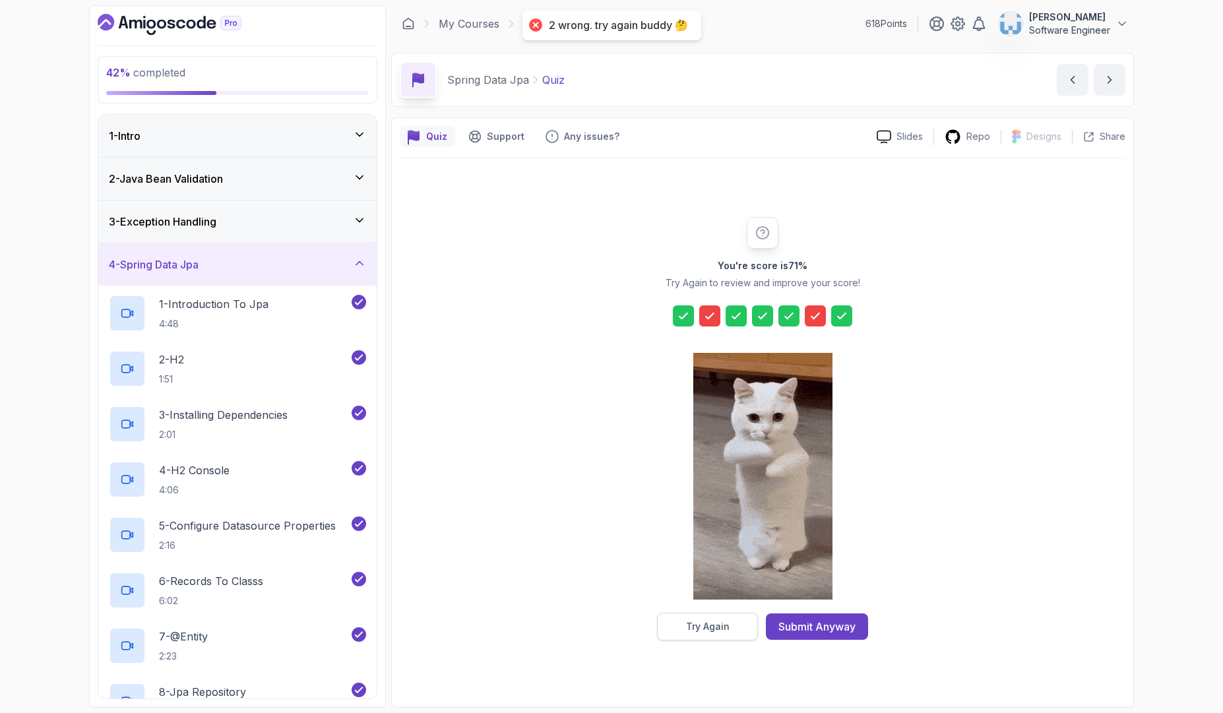
click at [723, 613] on button "Try Again" at bounding box center [707, 627] width 101 height 28
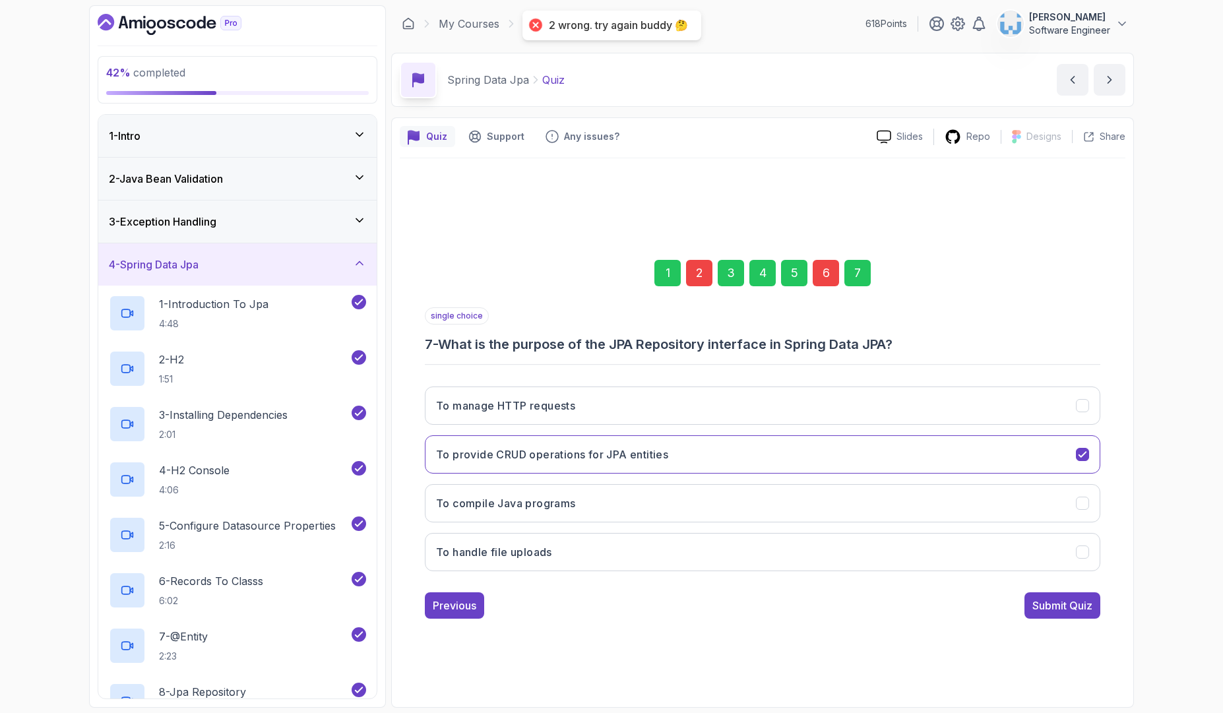
click at [697, 281] on div "2" at bounding box center [699, 273] width 26 height 26
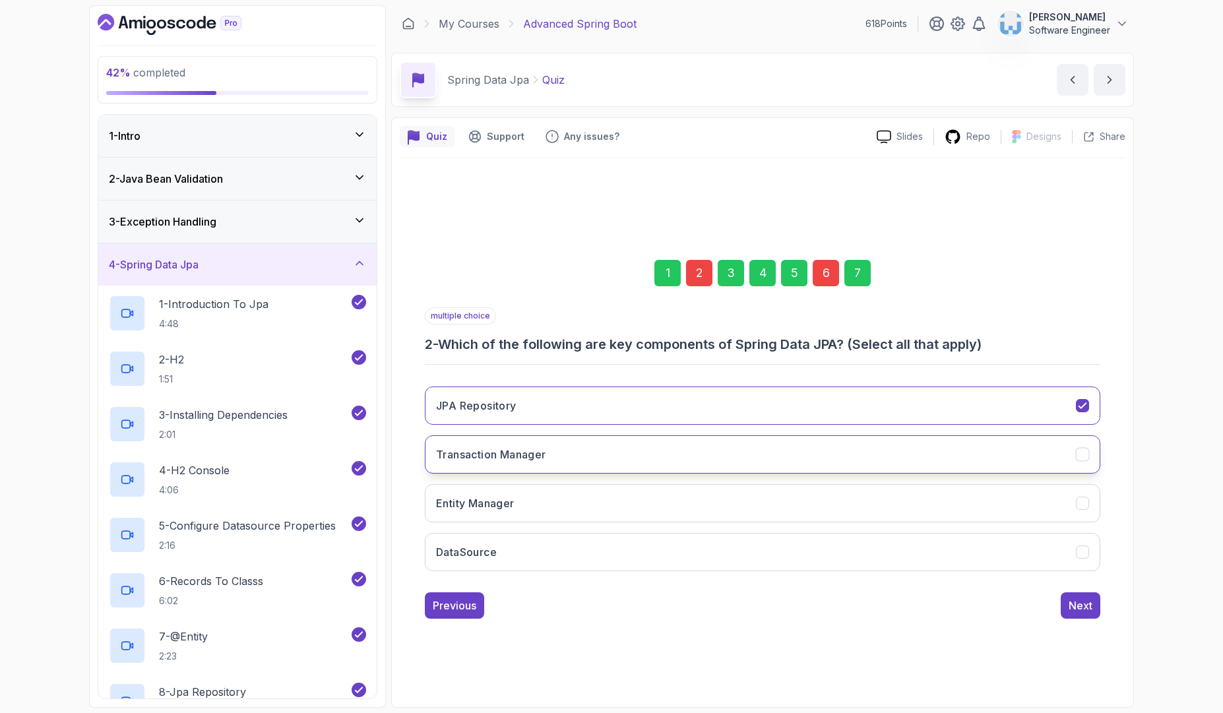
click at [566, 451] on button "Transaction Manager" at bounding box center [763, 454] width 676 height 38
click at [530, 509] on button "Entity Manager" at bounding box center [763, 503] width 676 height 38
click at [522, 549] on button "DataSource" at bounding box center [763, 552] width 676 height 38
click at [815, 282] on div "6" at bounding box center [826, 273] width 26 height 26
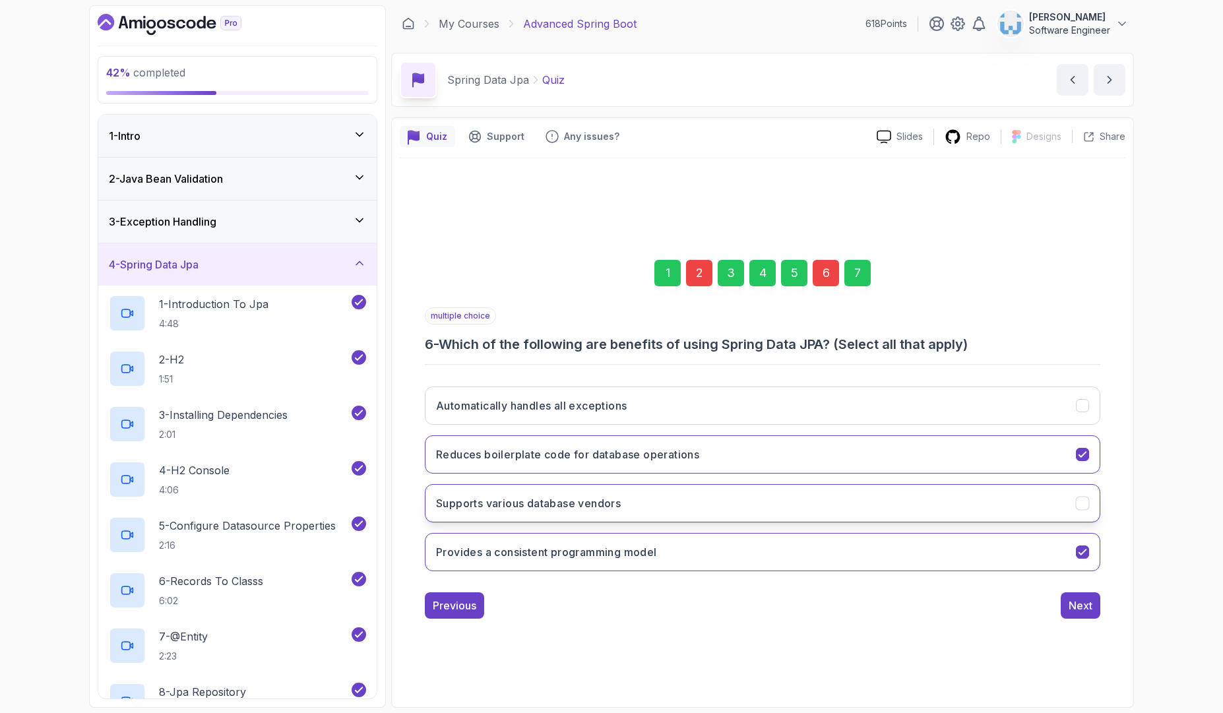
click at [707, 509] on button "Supports various database vendors" at bounding box center [763, 503] width 676 height 38
click at [1077, 612] on div "Next" at bounding box center [1081, 606] width 24 height 16
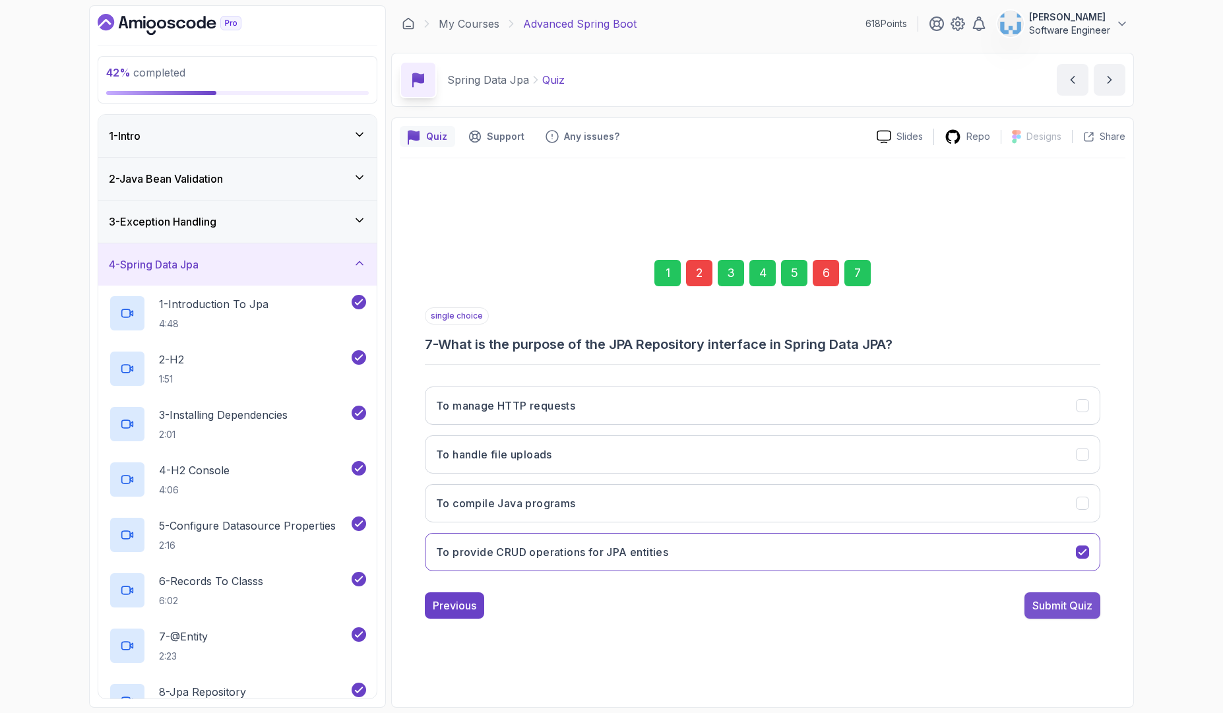
click at [1077, 612] on div "Submit Quiz" at bounding box center [1062, 606] width 60 height 16
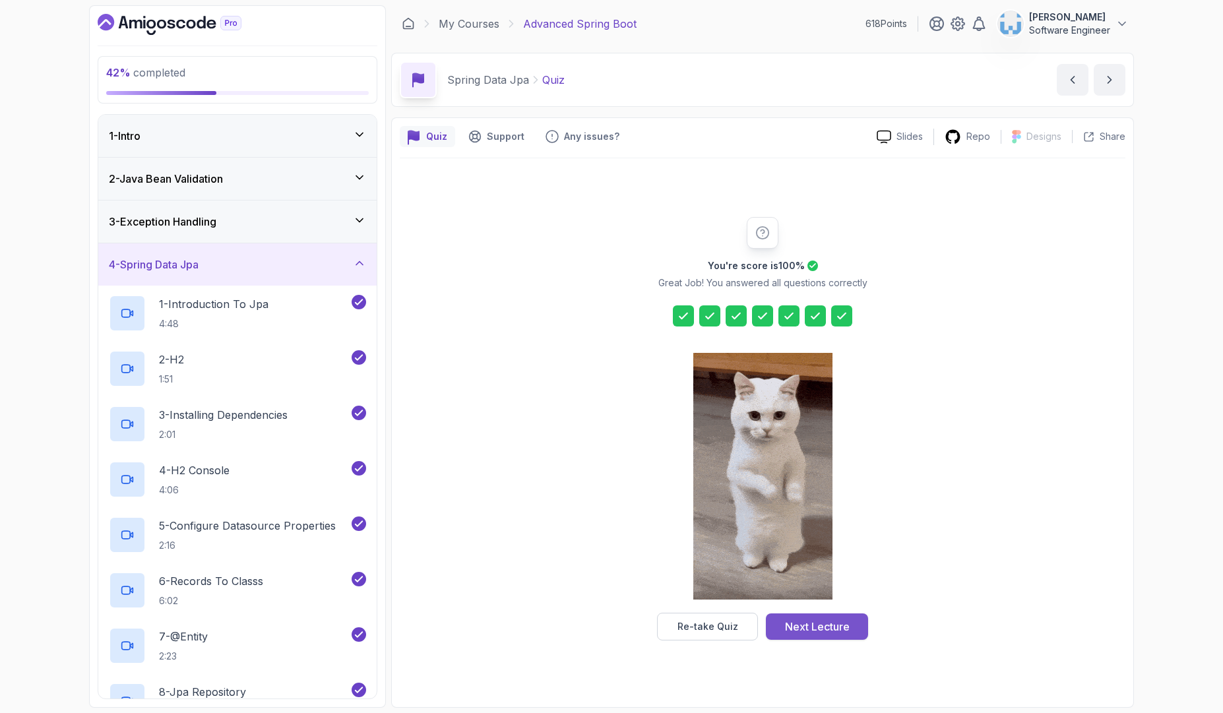
click at [788, 623] on div "Next Lecture" at bounding box center [817, 627] width 65 height 16
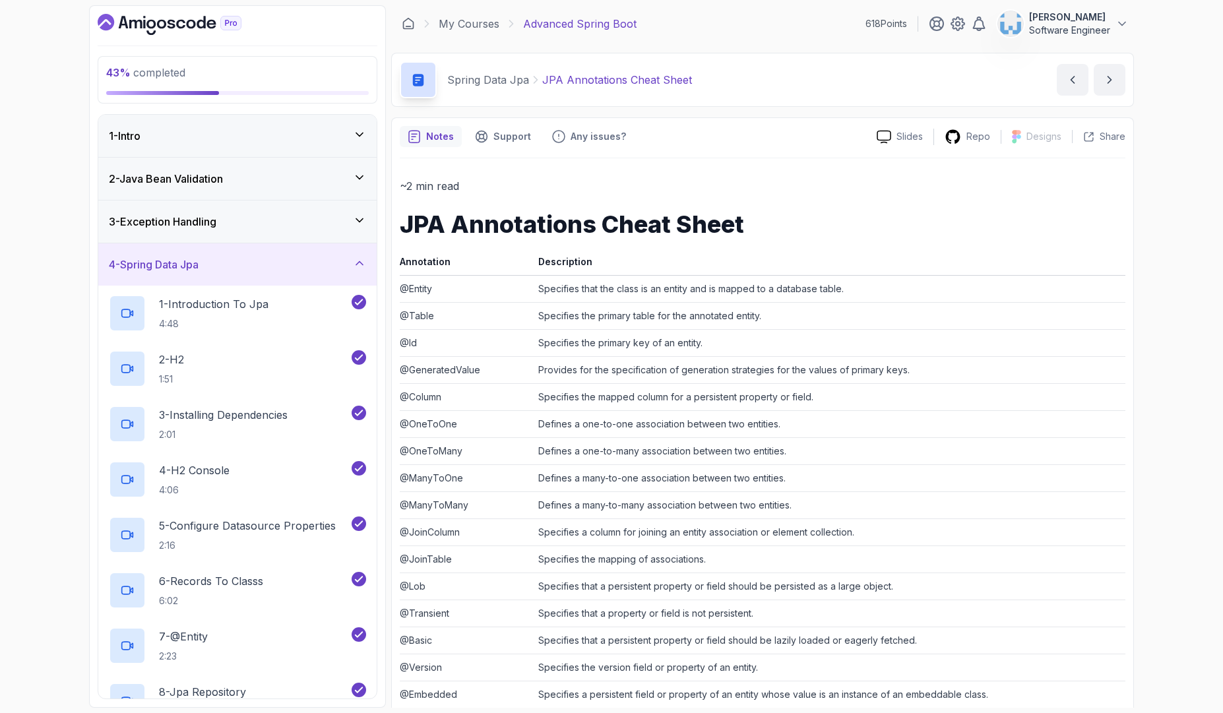
click at [1222, 211] on div "43 % completed 1 - Intro 2 - Java Bean Validation 3 - Exception Handling 4 - Sp…" at bounding box center [611, 356] width 1223 height 713
click at [1169, 220] on div "43 % completed 1 - Intro 2 - Java Bean Validation 3 - Exception Handling 4 - Sp…" at bounding box center [611, 356] width 1223 height 713
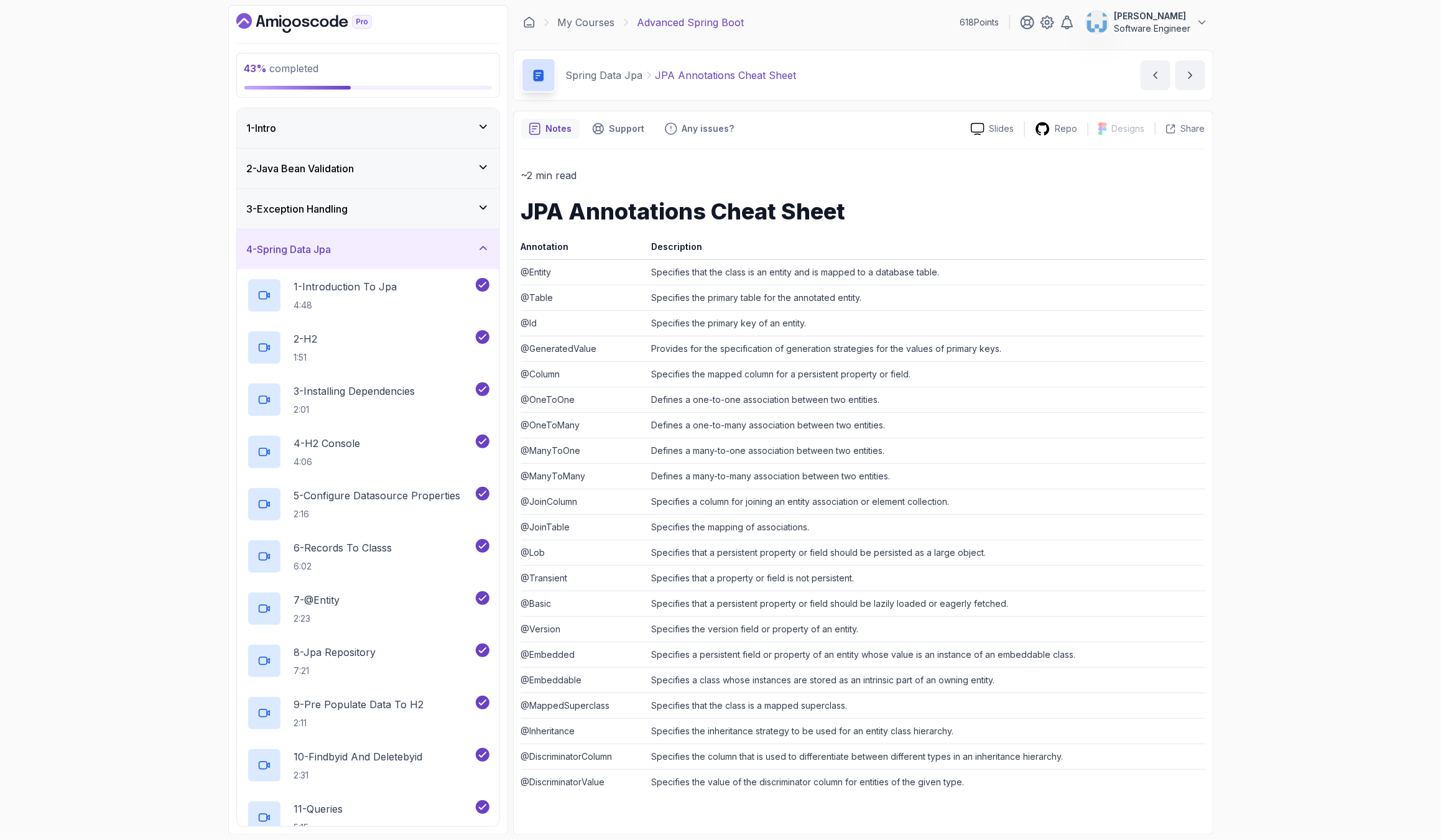
click at [482, 255] on icon at bounding box center [483, 248] width 12 height 12
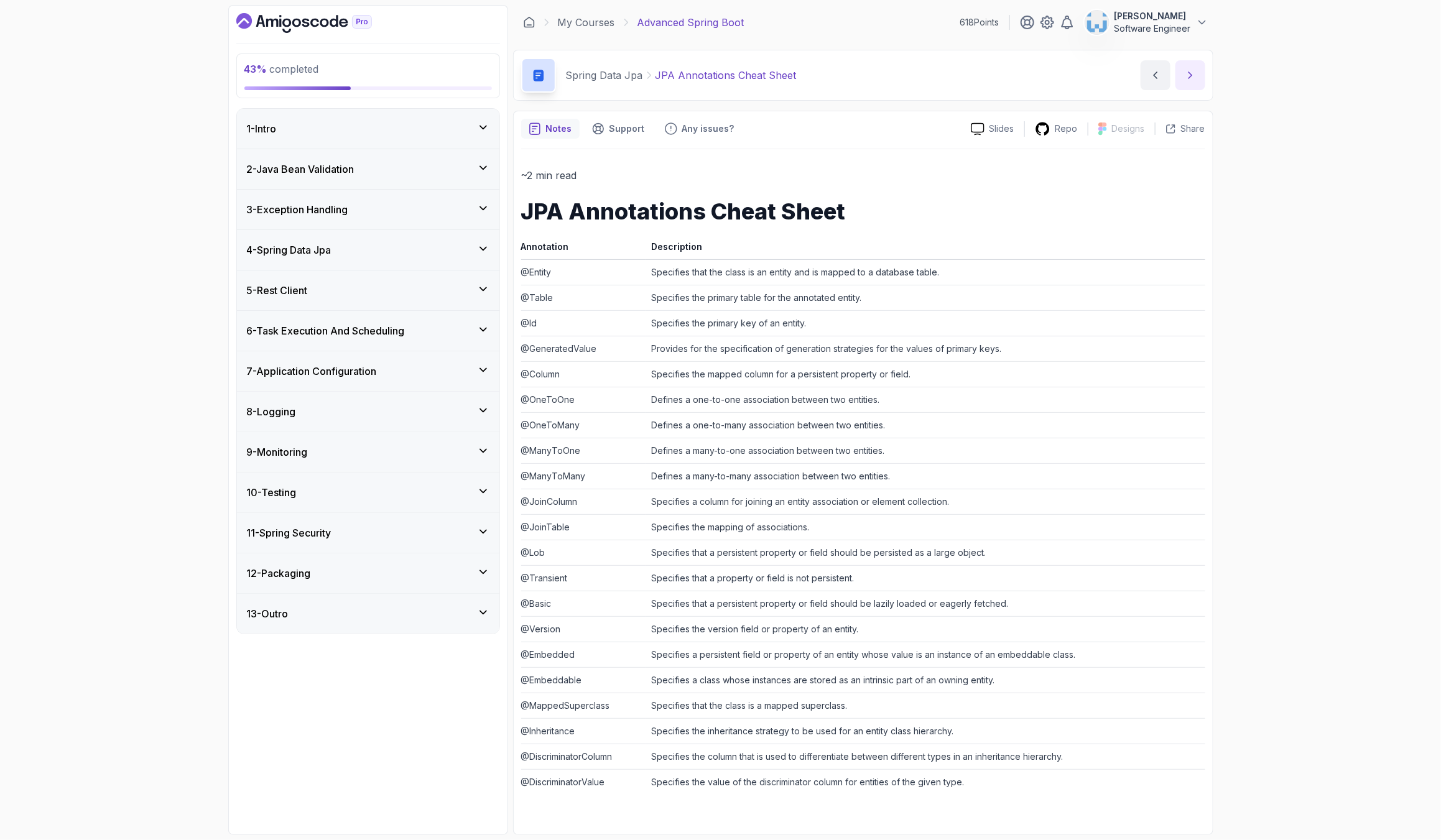
click at [1192, 67] on button "next content" at bounding box center [1191, 75] width 30 height 30
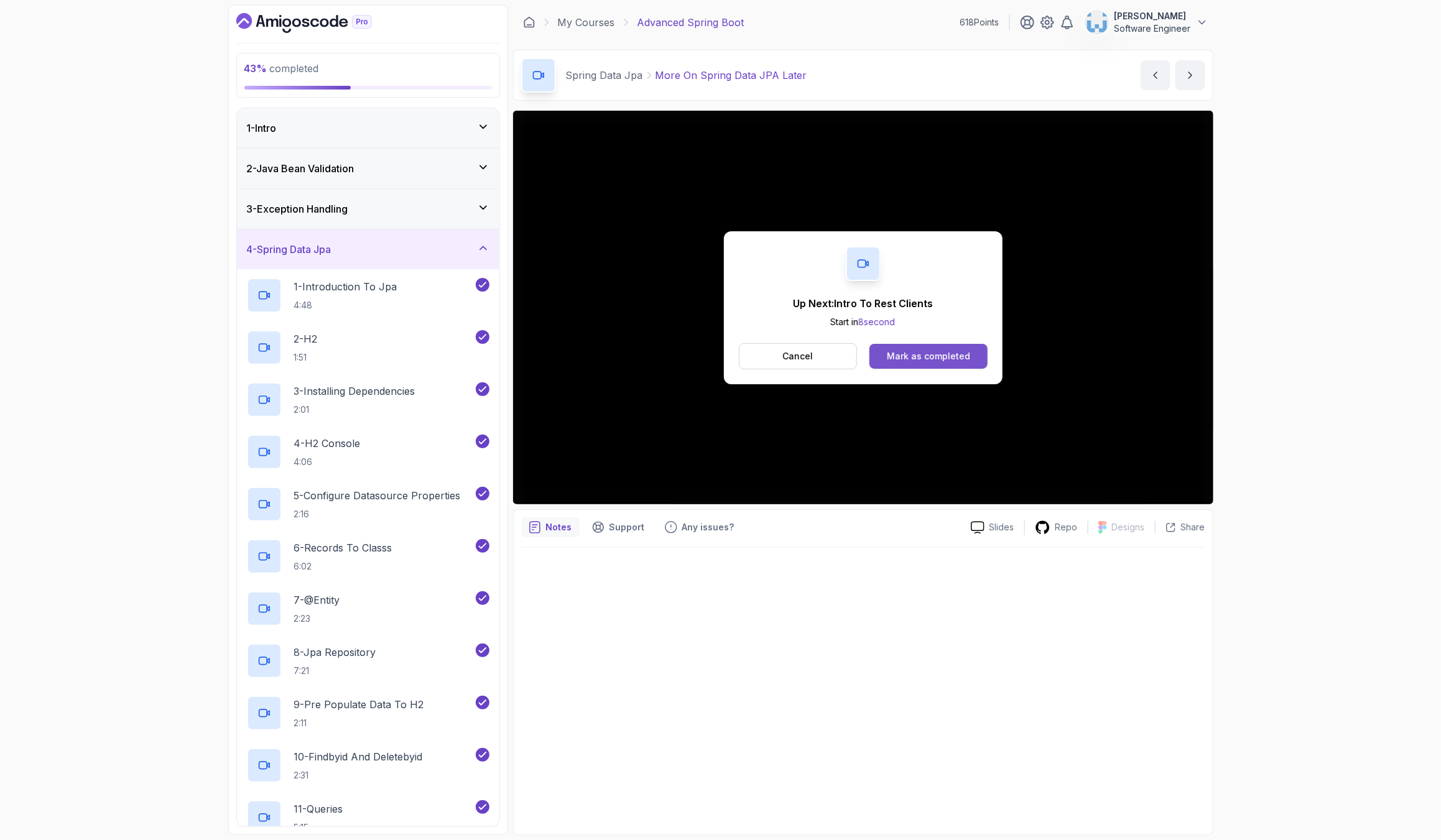
click at [903, 365] on button "Mark as completed" at bounding box center [928, 356] width 118 height 25
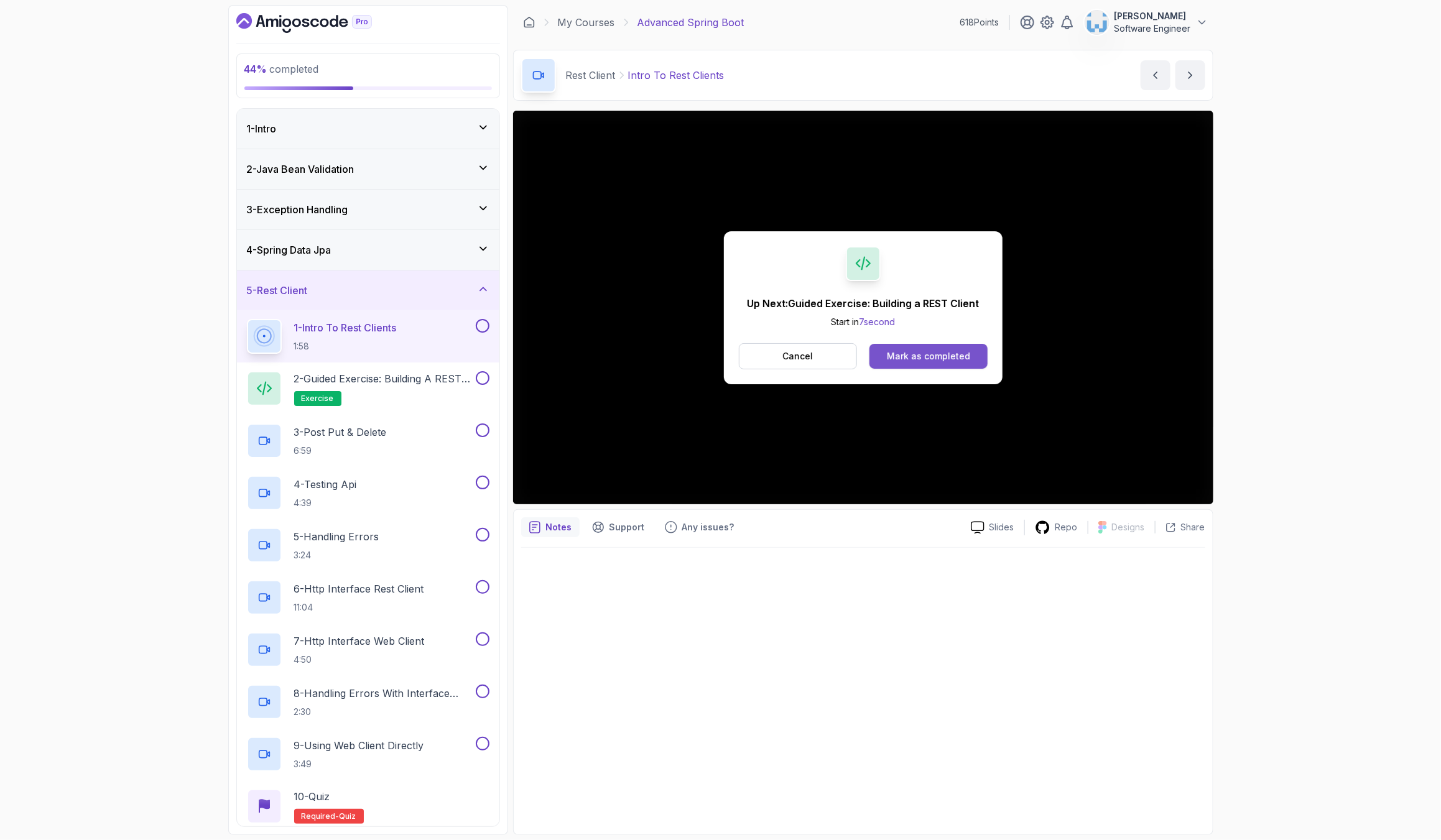
click at [922, 353] on div "Mark as completed" at bounding box center [929, 355] width 83 height 12
